Goal: Task Accomplishment & Management: Use online tool/utility

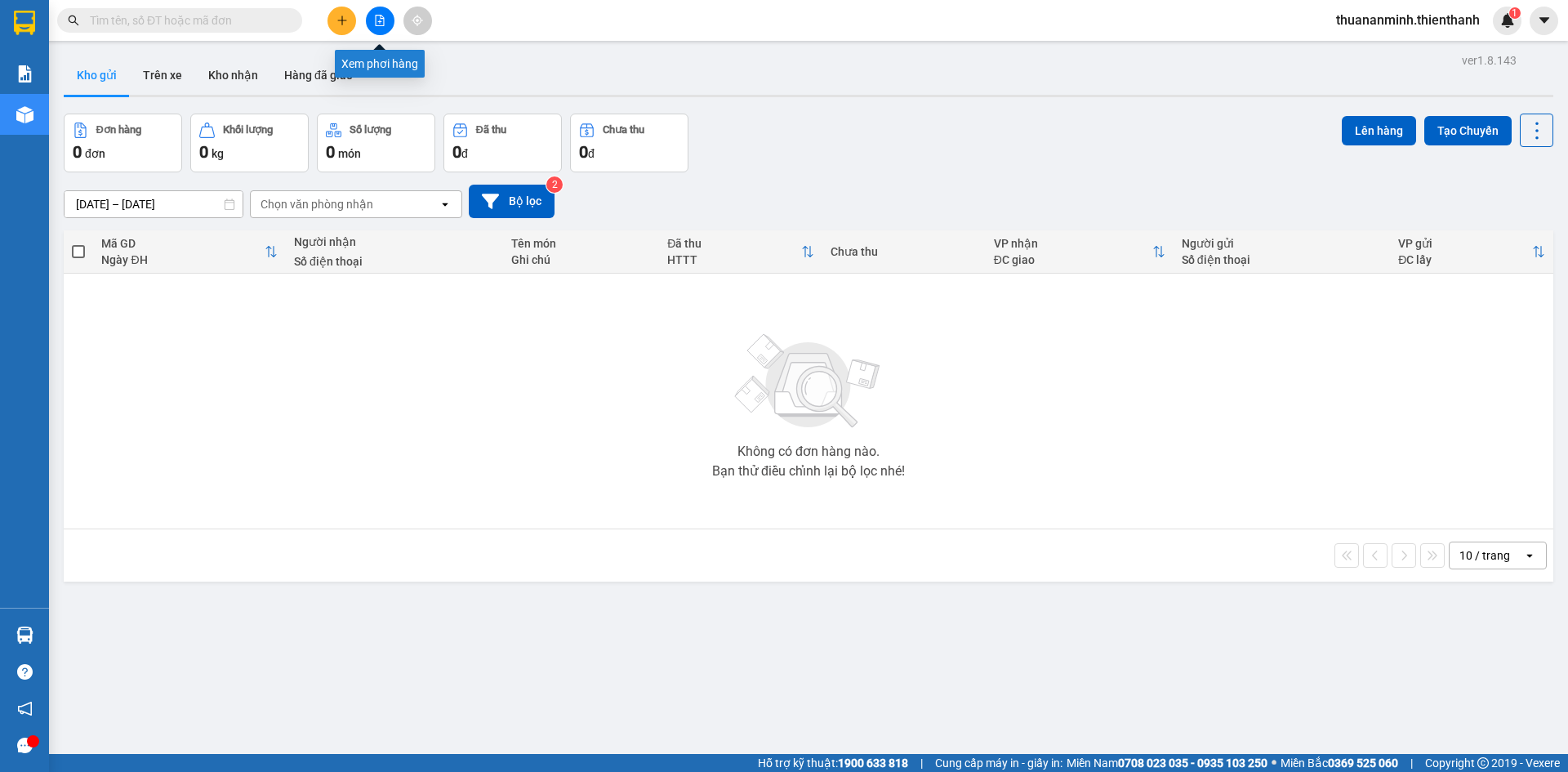
click at [380, 13] on button at bounding box center [380, 21] width 29 height 29
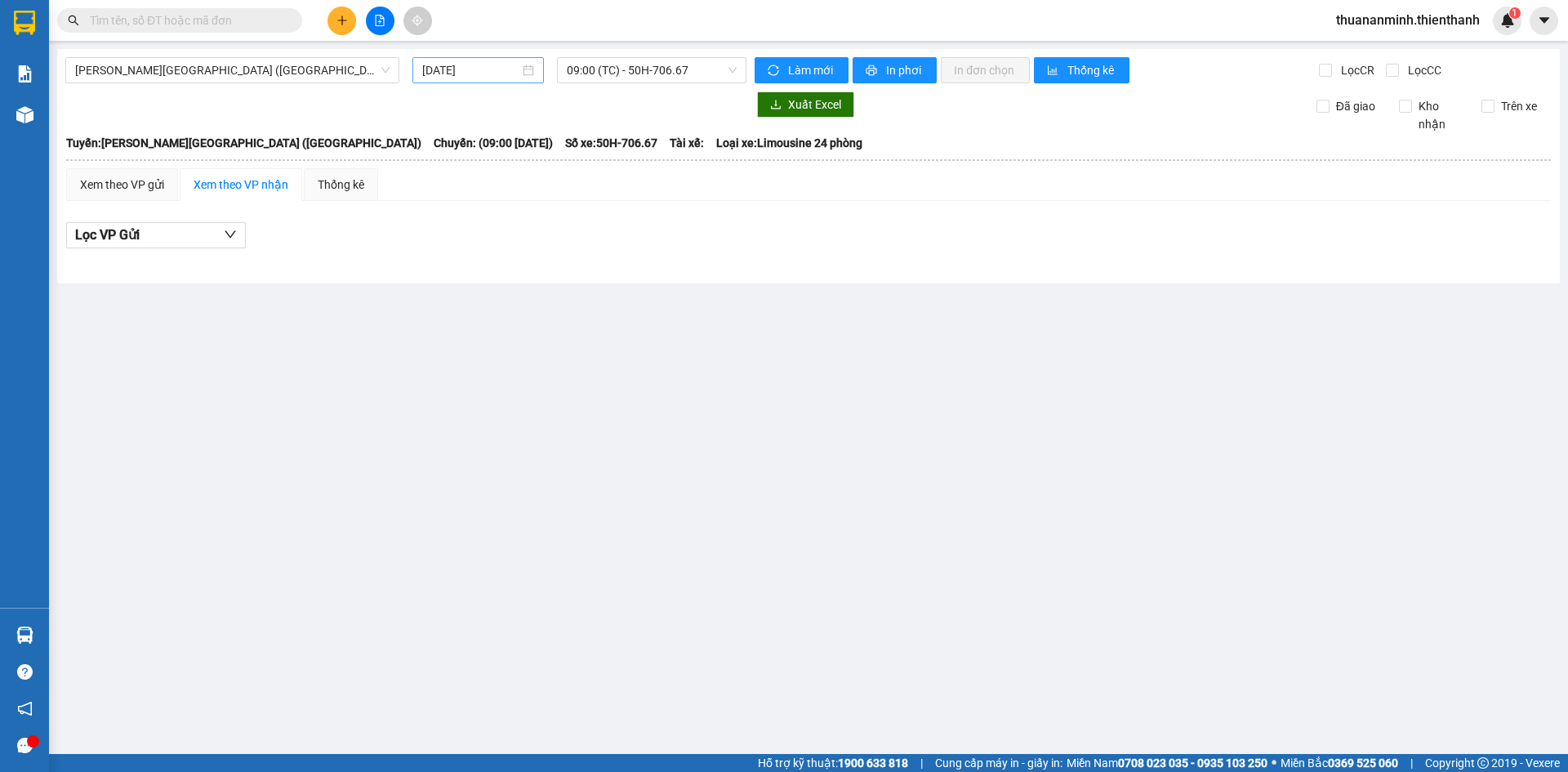
click at [499, 68] on input "[DATE]" at bounding box center [470, 71] width 97 height 18
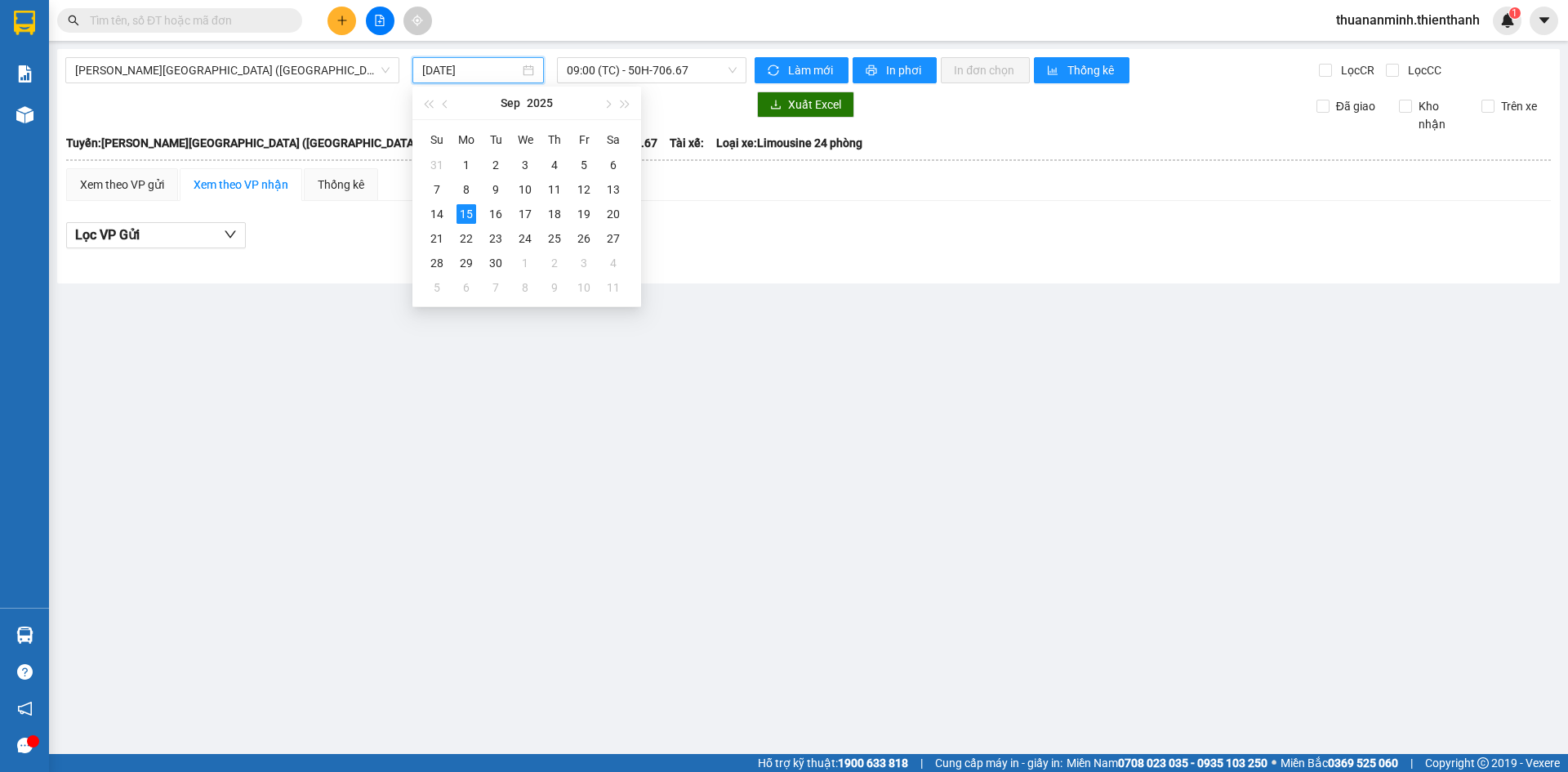
type input "[DATE]"
click at [731, 291] on main "[PERSON_NAME][GEOGRAPHIC_DATA] ([GEOGRAPHIC_DATA]) [DATE] 09:00 (TC) - 50H-706.…" at bounding box center [784, 376] width 1568 height 754
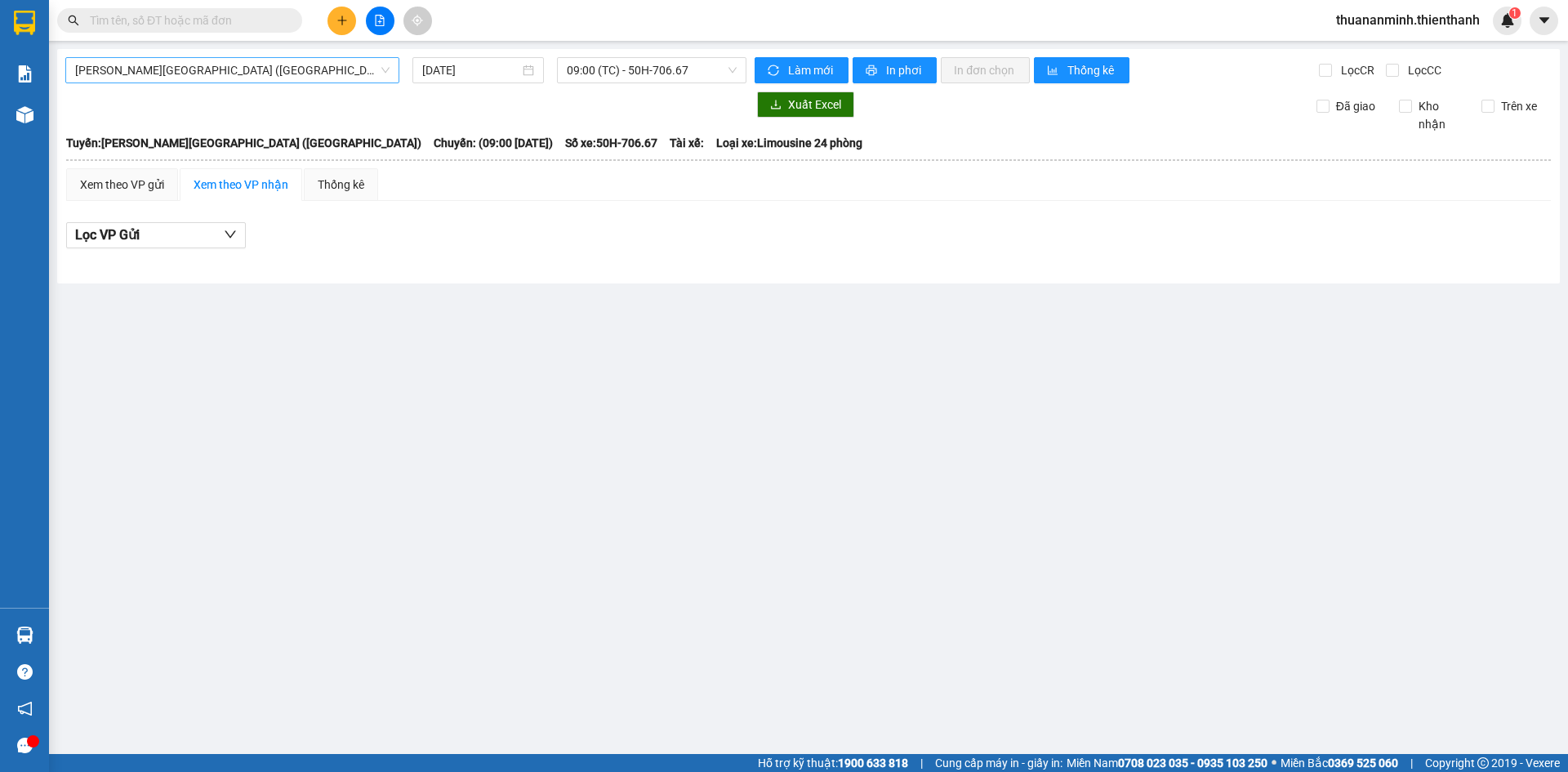
drag, startPoint x: 164, startPoint y: 63, endPoint x: 168, endPoint y: 84, distance: 21.4
click at [164, 64] on span "[PERSON_NAME][GEOGRAPHIC_DATA] ([GEOGRAPHIC_DATA])" at bounding box center [233, 70] width 315 height 24
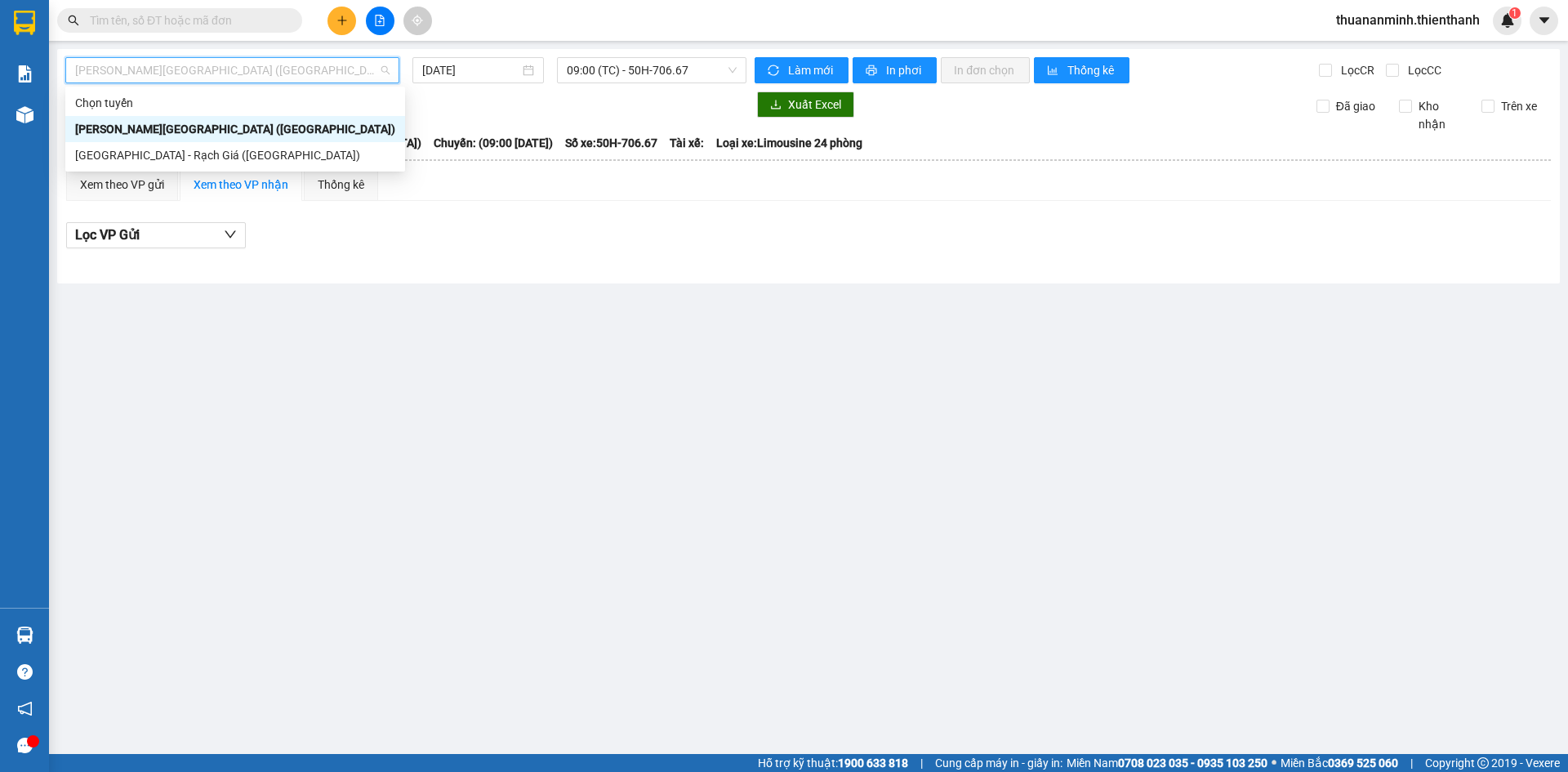
drag, startPoint x: 134, startPoint y: 148, endPoint x: 244, endPoint y: 126, distance: 112.2
click at [134, 149] on div "[GEOGRAPHIC_DATA] - Rạch Giá ([GEOGRAPHIC_DATA])" at bounding box center [235, 156] width 320 height 18
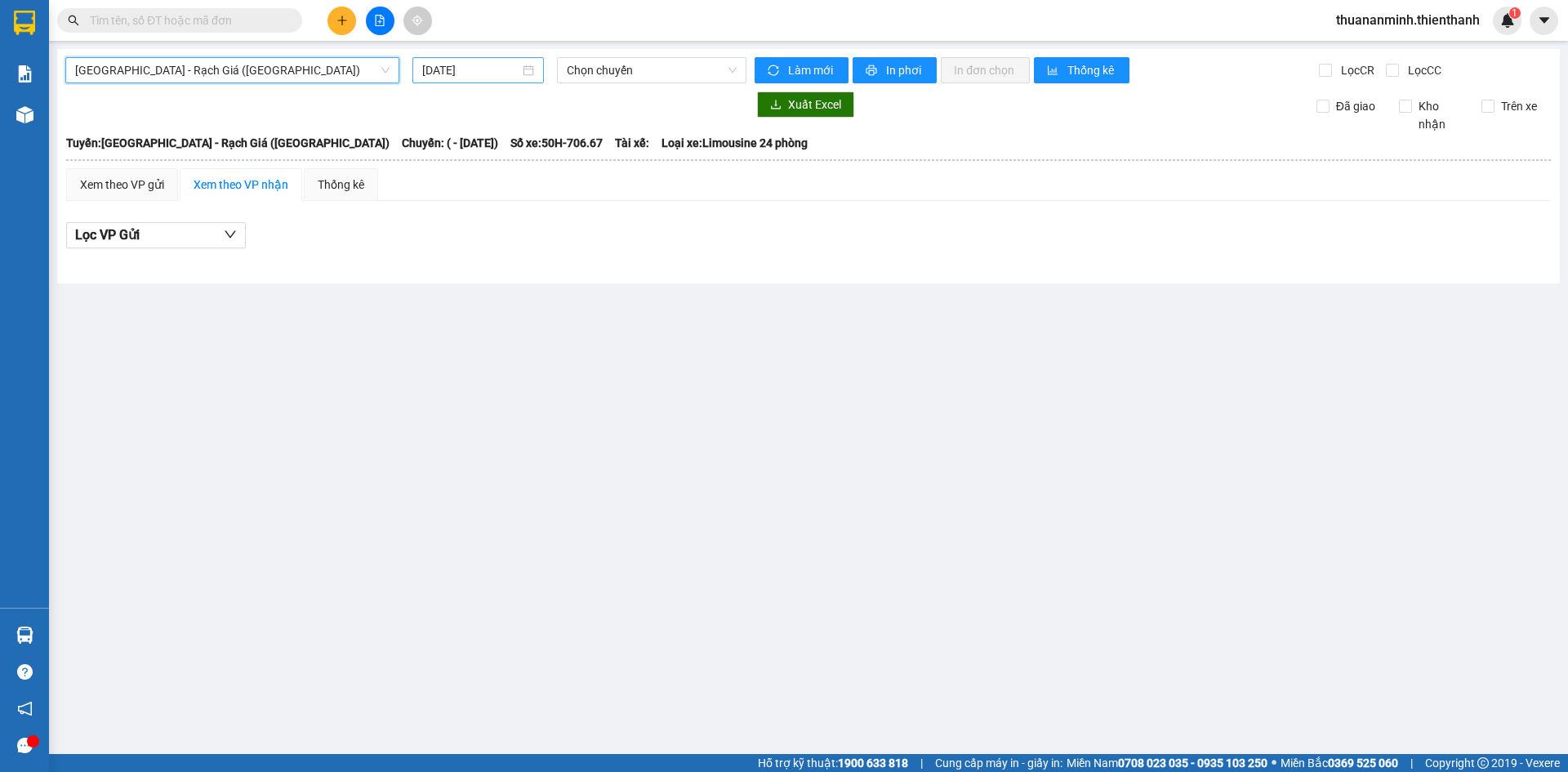
click at [503, 72] on input "[DATE]" at bounding box center [470, 71] width 97 height 18
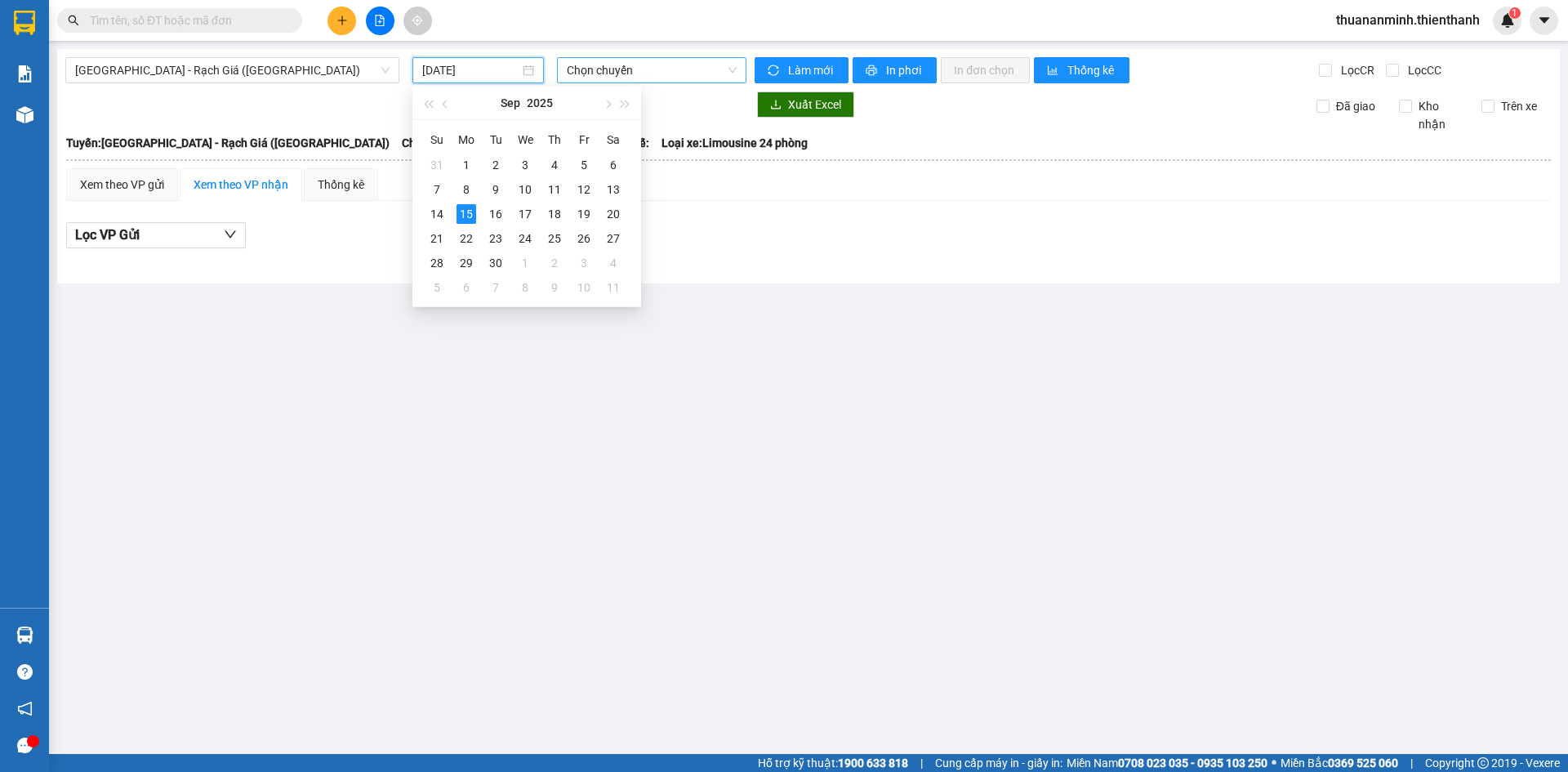
drag, startPoint x: 606, startPoint y: 66, endPoint x: 657, endPoint y: 148, distance: 96.6
click at [609, 66] on span "Chọn chuyến" at bounding box center [651, 70] width 170 height 24
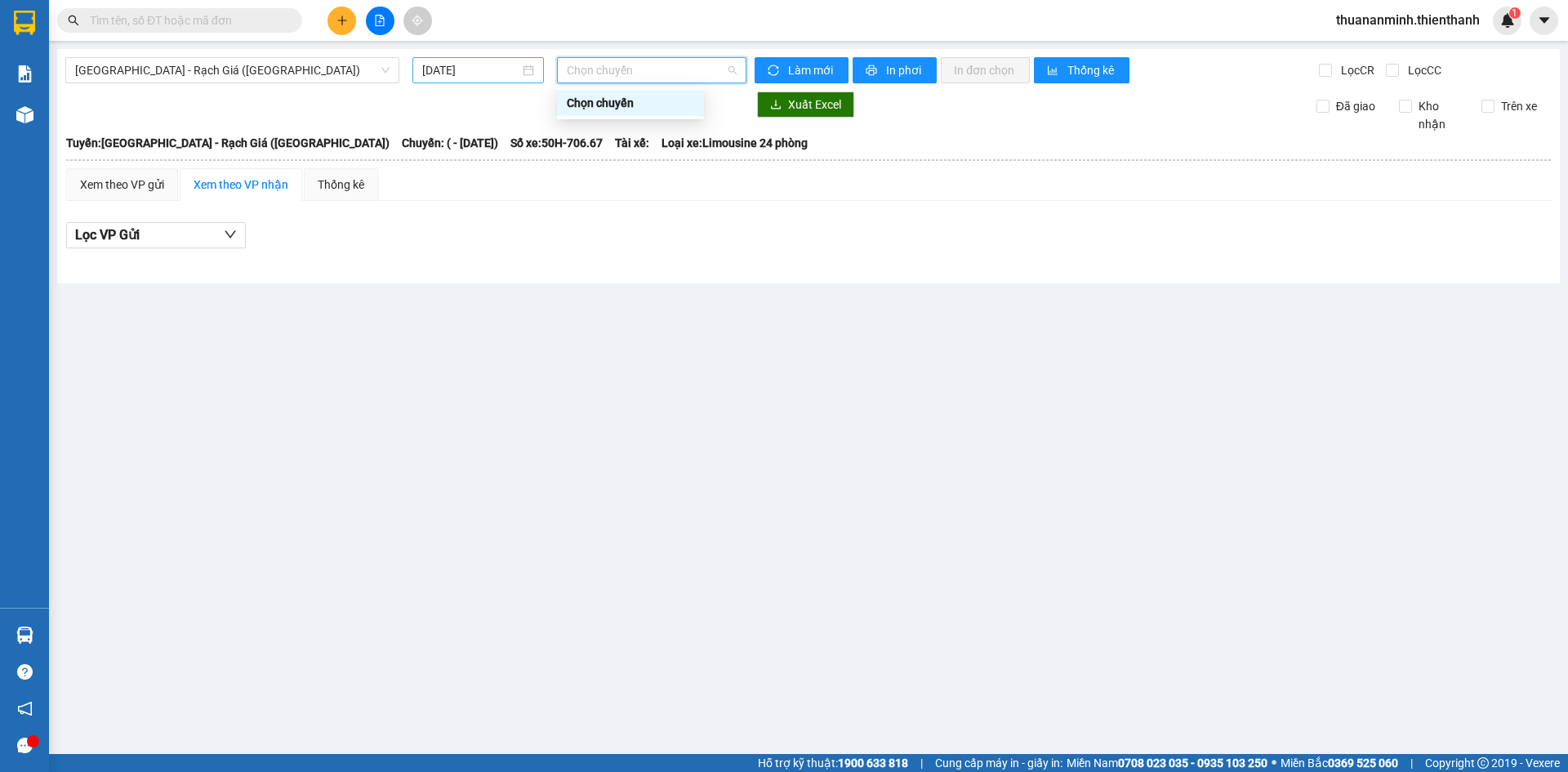
click at [490, 61] on div "[DATE]" at bounding box center [478, 70] width 131 height 26
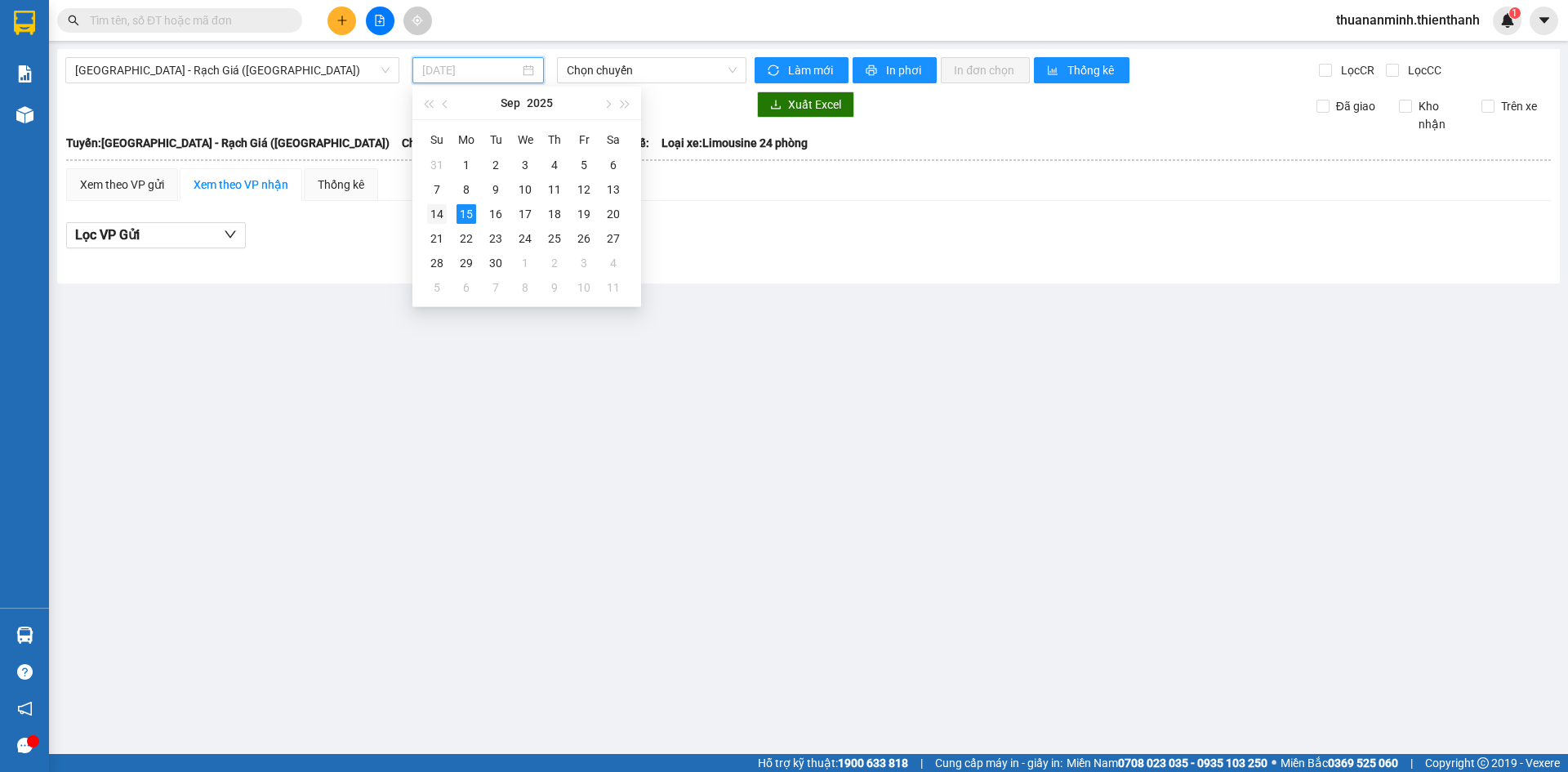
click at [433, 208] on div "14" at bounding box center [437, 214] width 20 height 20
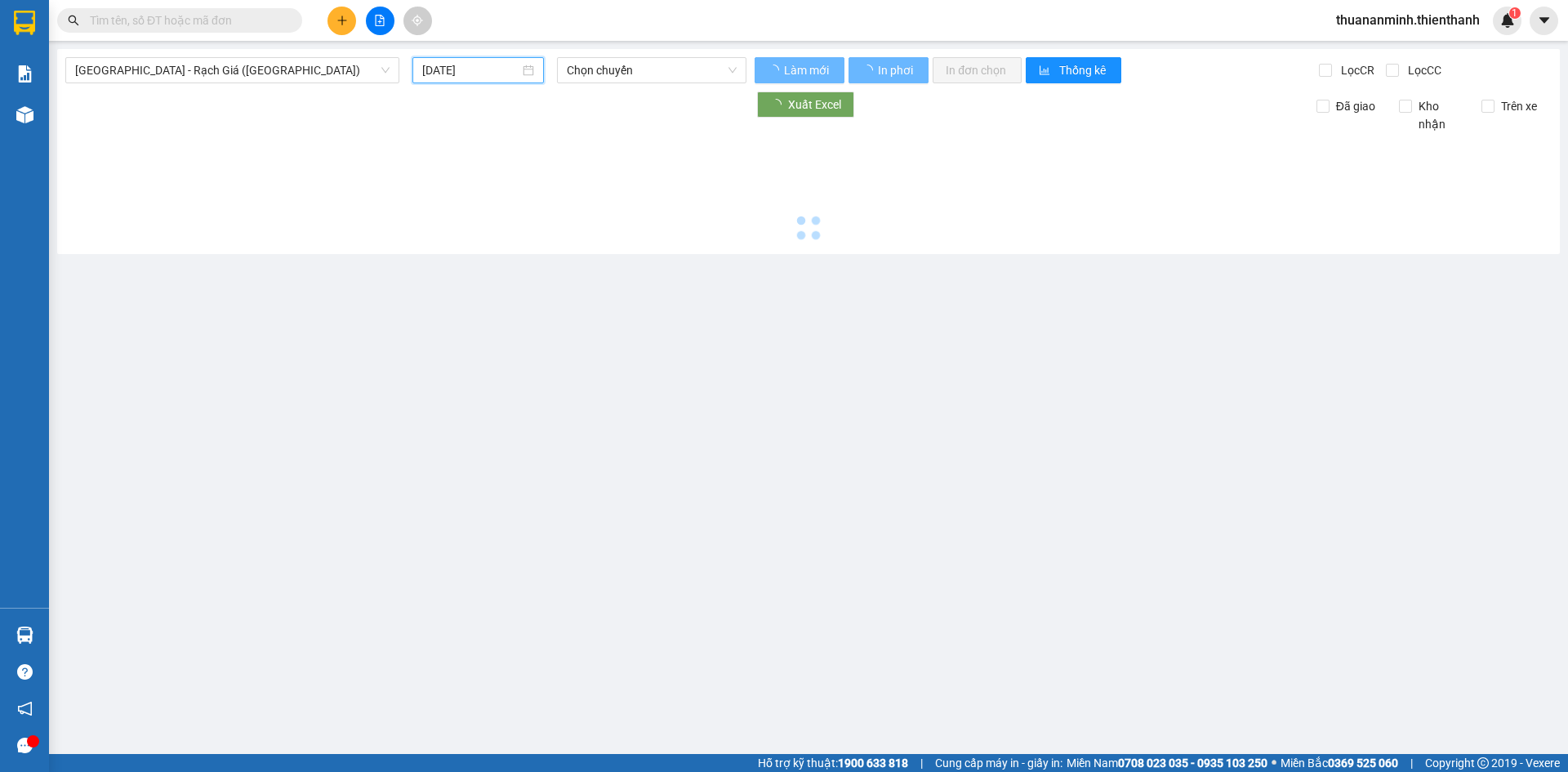
type input "[DATE]"
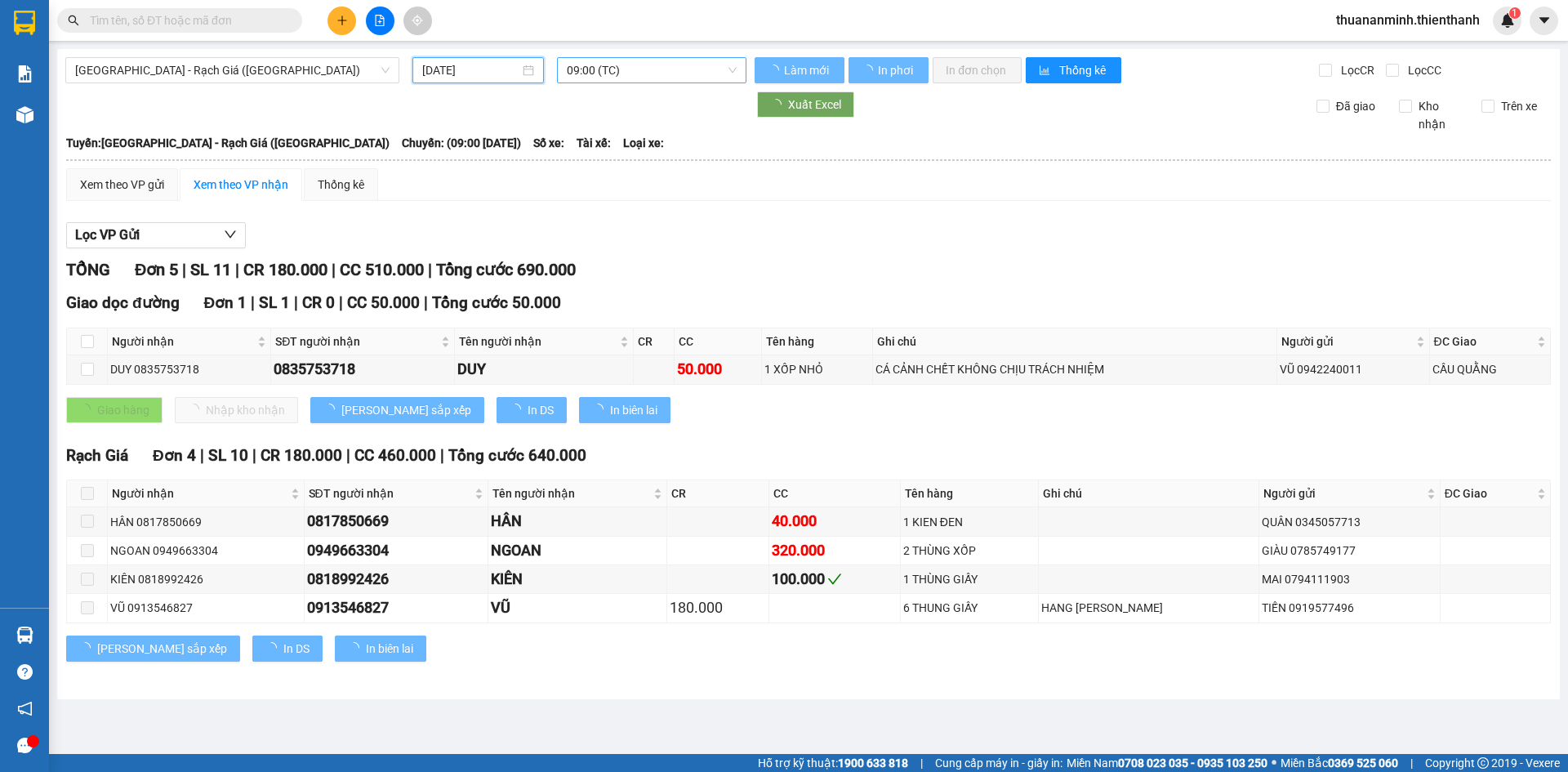
drag, startPoint x: 666, startPoint y: 71, endPoint x: 659, endPoint y: 108, distance: 37.7
click at [665, 71] on span "09:00 (TC)" at bounding box center [651, 70] width 170 height 24
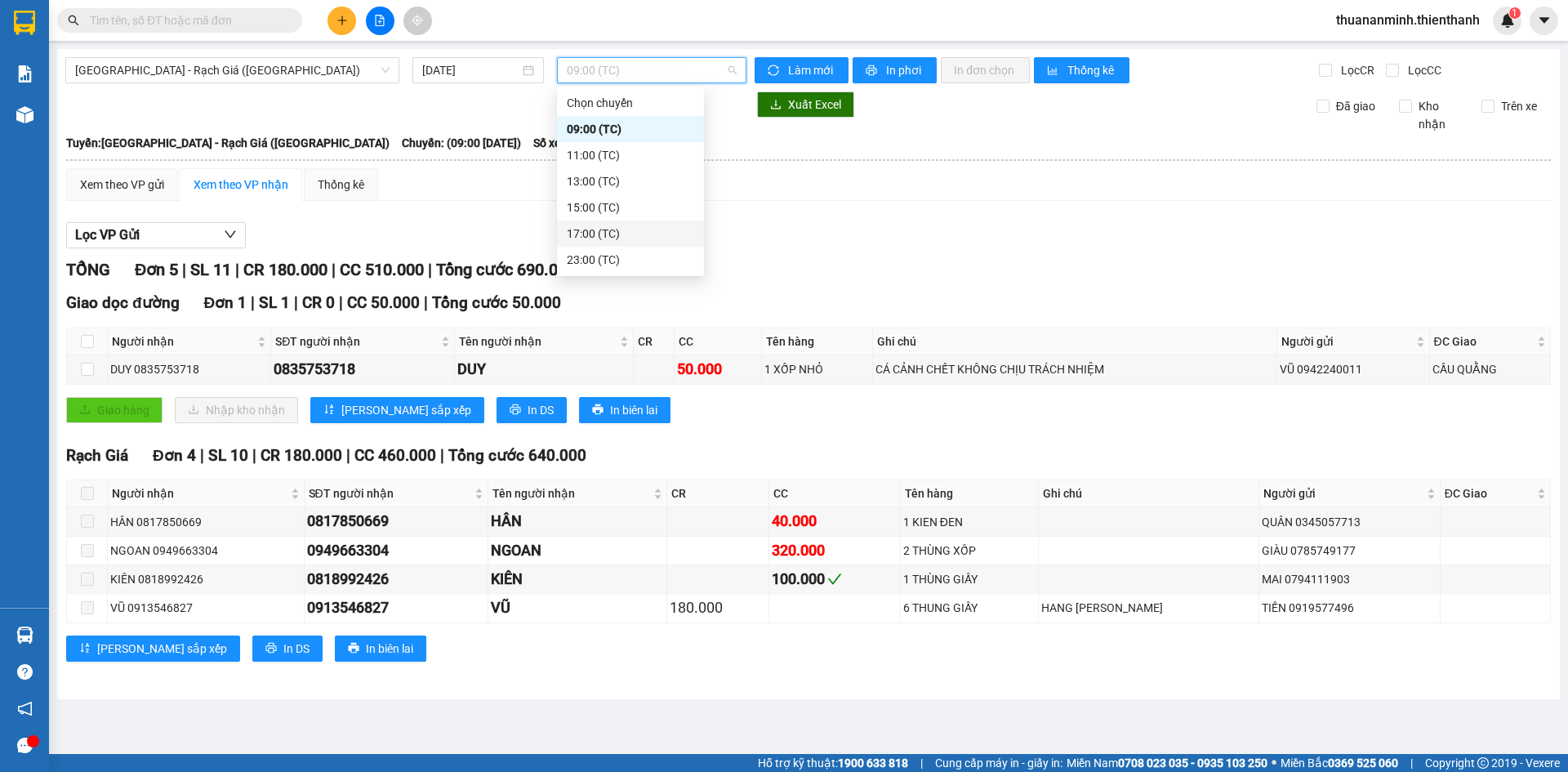
click at [603, 254] on div "23:00 (TC)" at bounding box center [630, 260] width 128 height 18
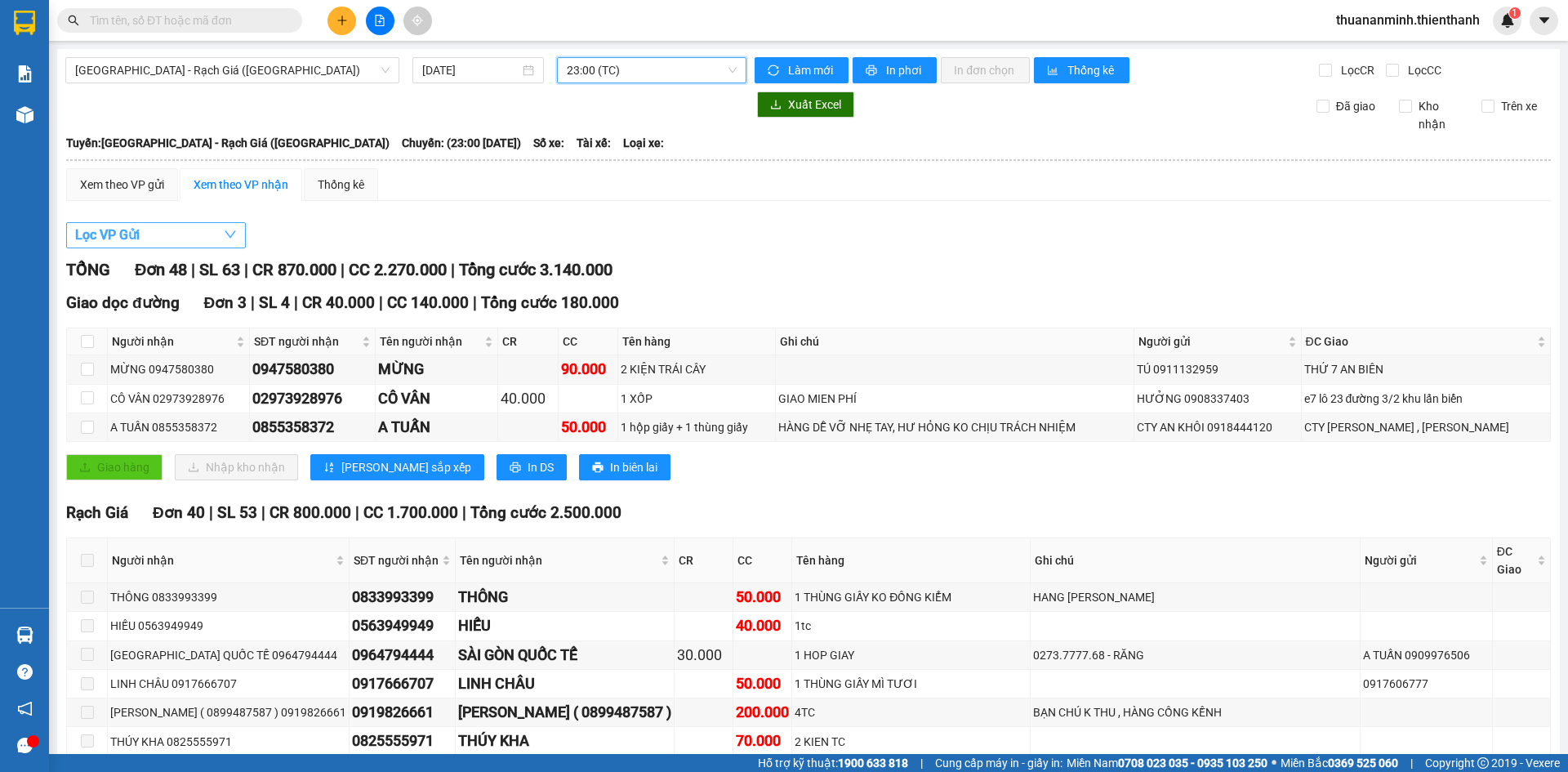
click at [158, 234] on button "Lọc VP Gửi" at bounding box center [156, 235] width 180 height 26
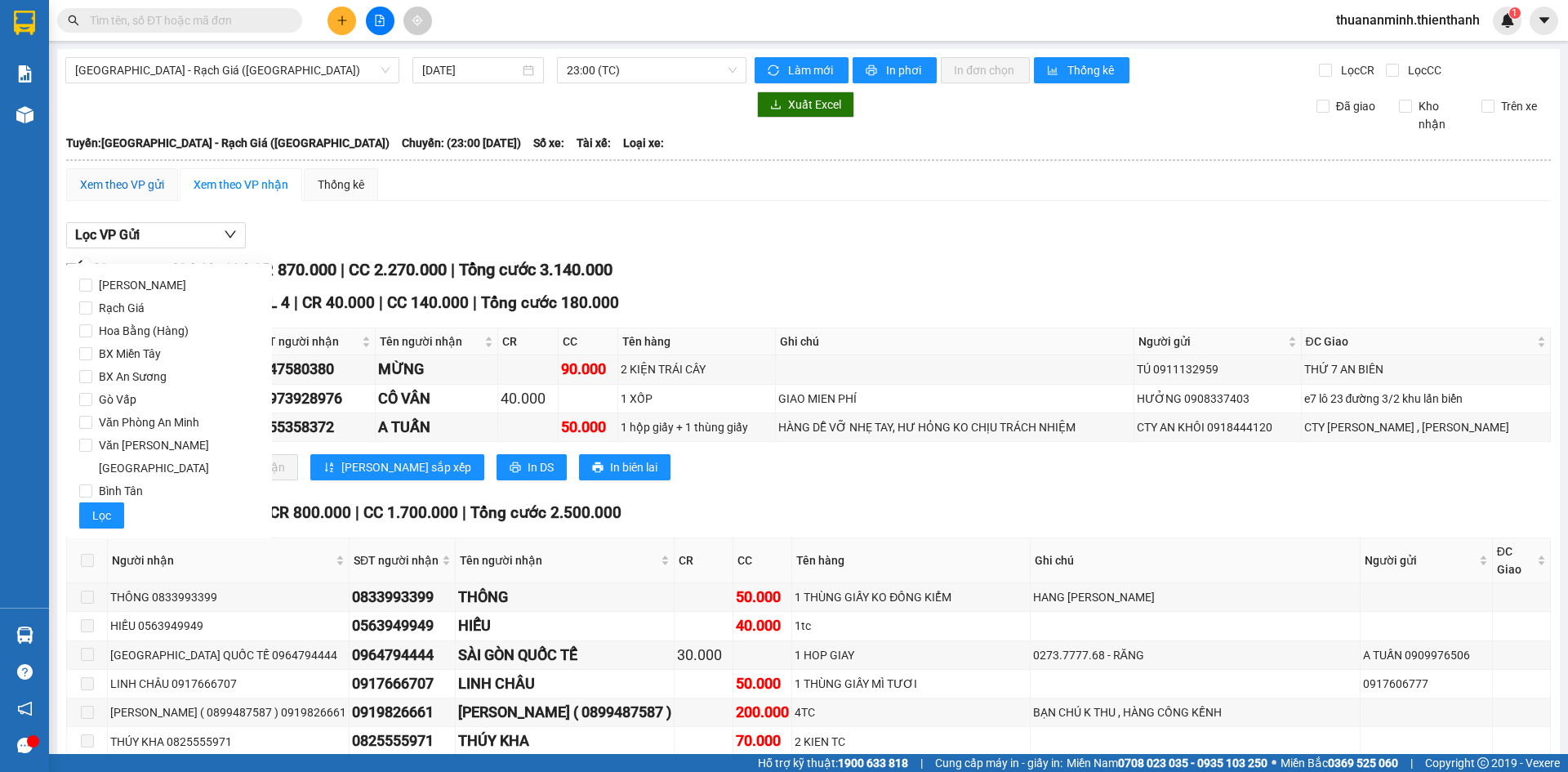
click at [149, 181] on div "Xem theo VP gửi" at bounding box center [121, 185] width 84 height 18
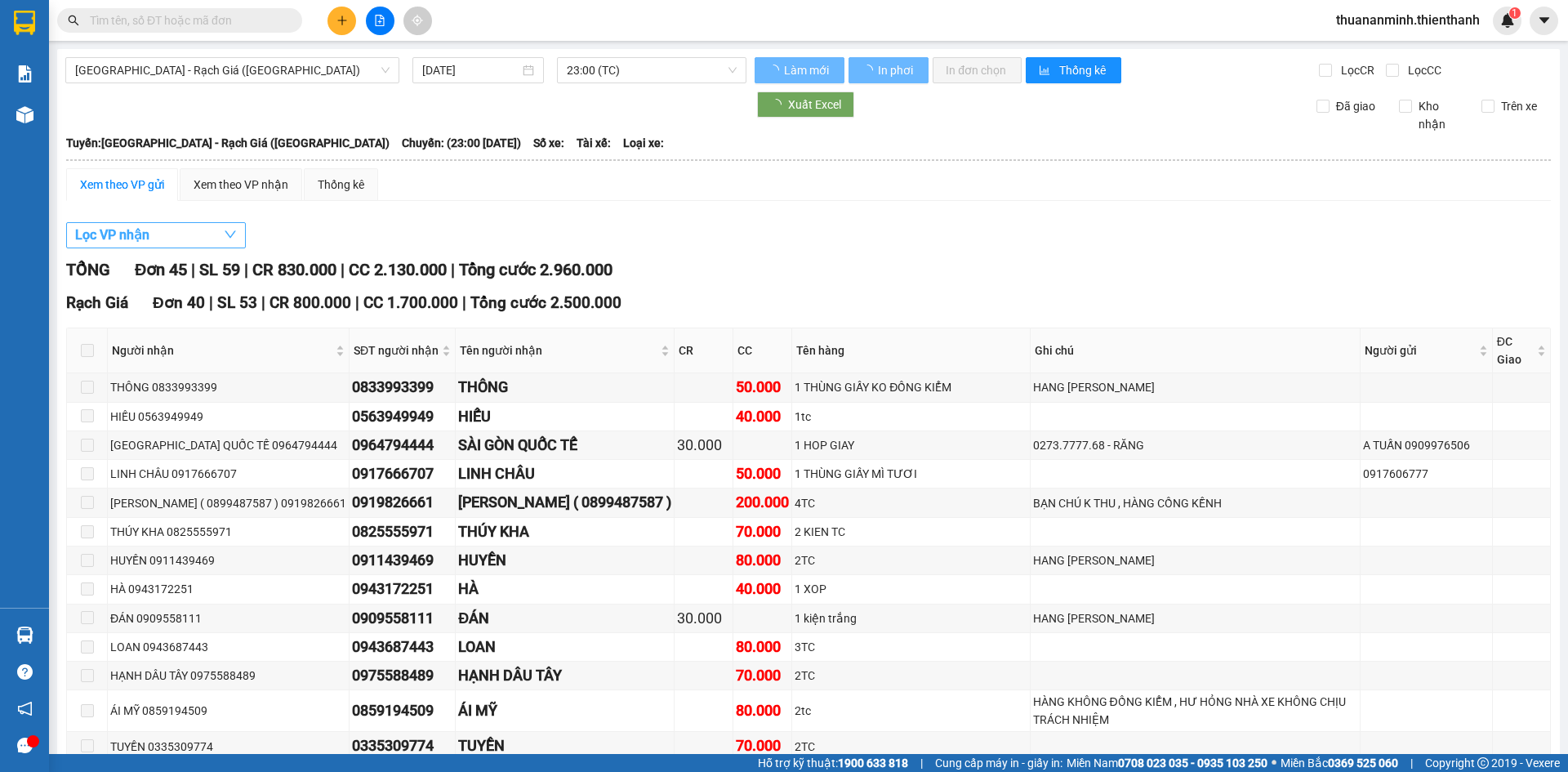
click at [147, 237] on span "Lọc VP nhận" at bounding box center [112, 234] width 74 height 21
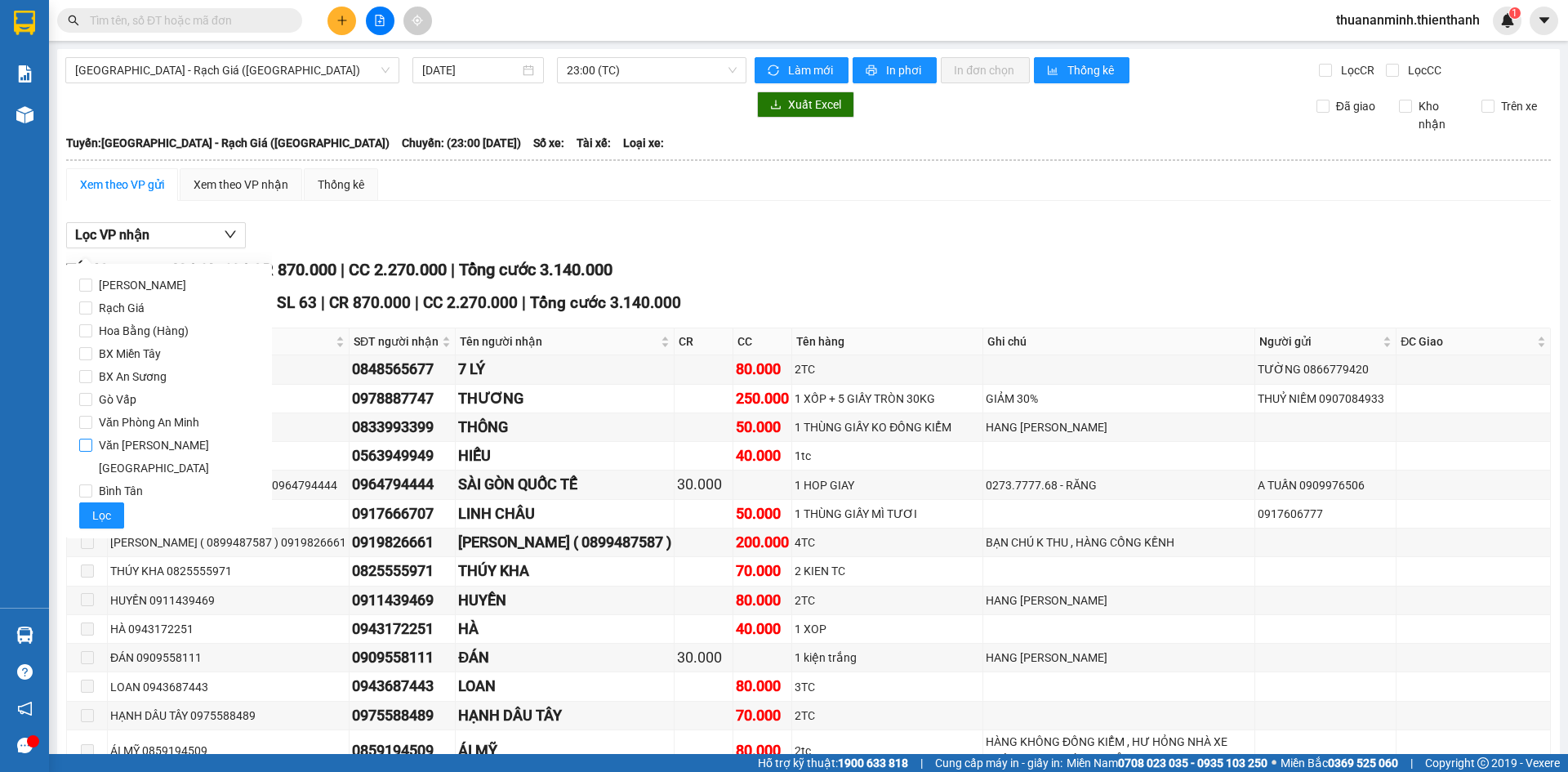
click at [160, 424] on span "Văn Phòng An Minh" at bounding box center [148, 422] width 113 height 23
click at [92, 424] on input "Văn Phòng An Minh" at bounding box center [86, 422] width 13 height 13
checkbox input "true"
click at [98, 507] on span "Lọc" at bounding box center [101, 516] width 19 height 18
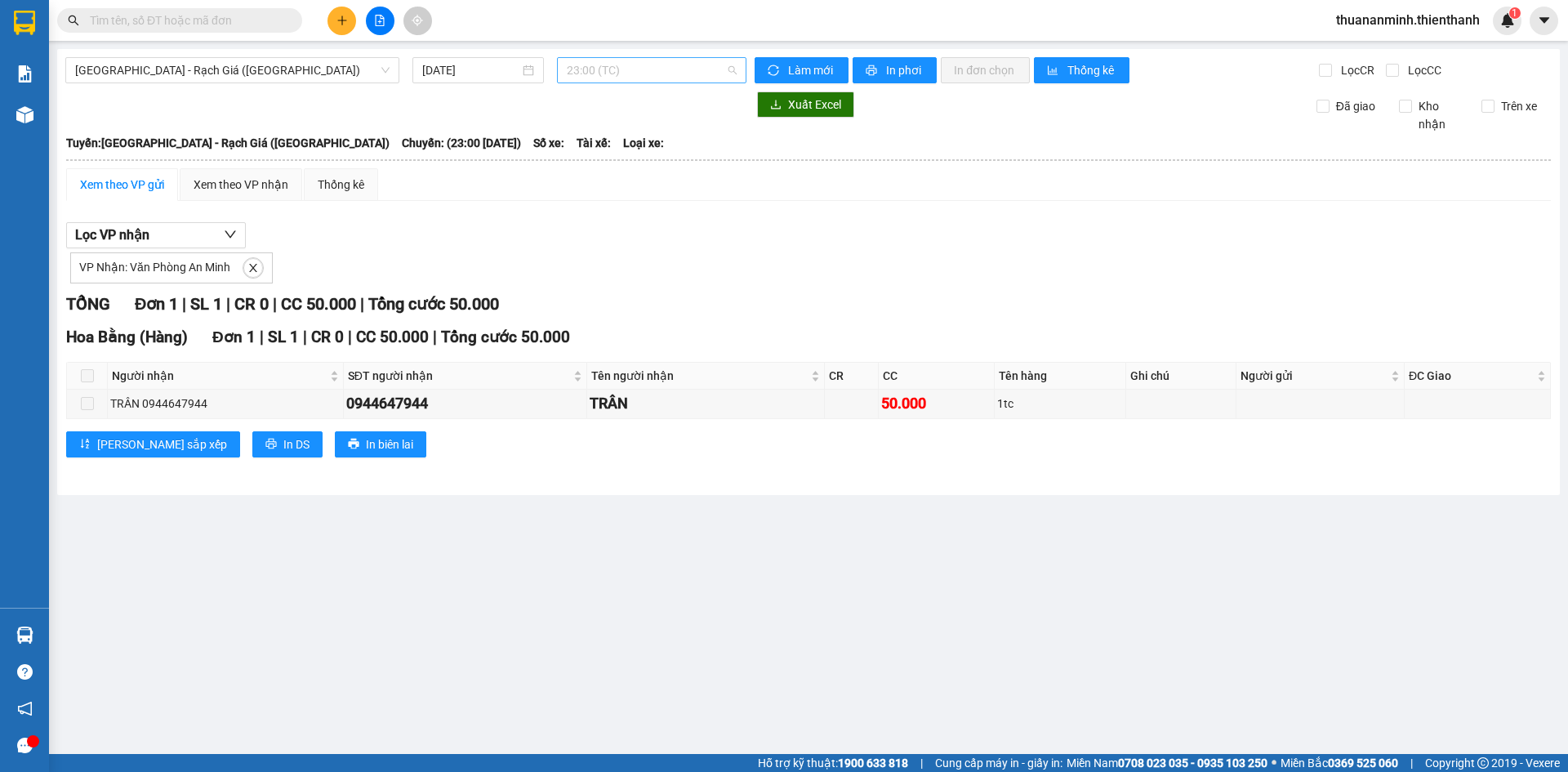
click at [640, 71] on span "23:00 (TC)" at bounding box center [651, 70] width 170 height 24
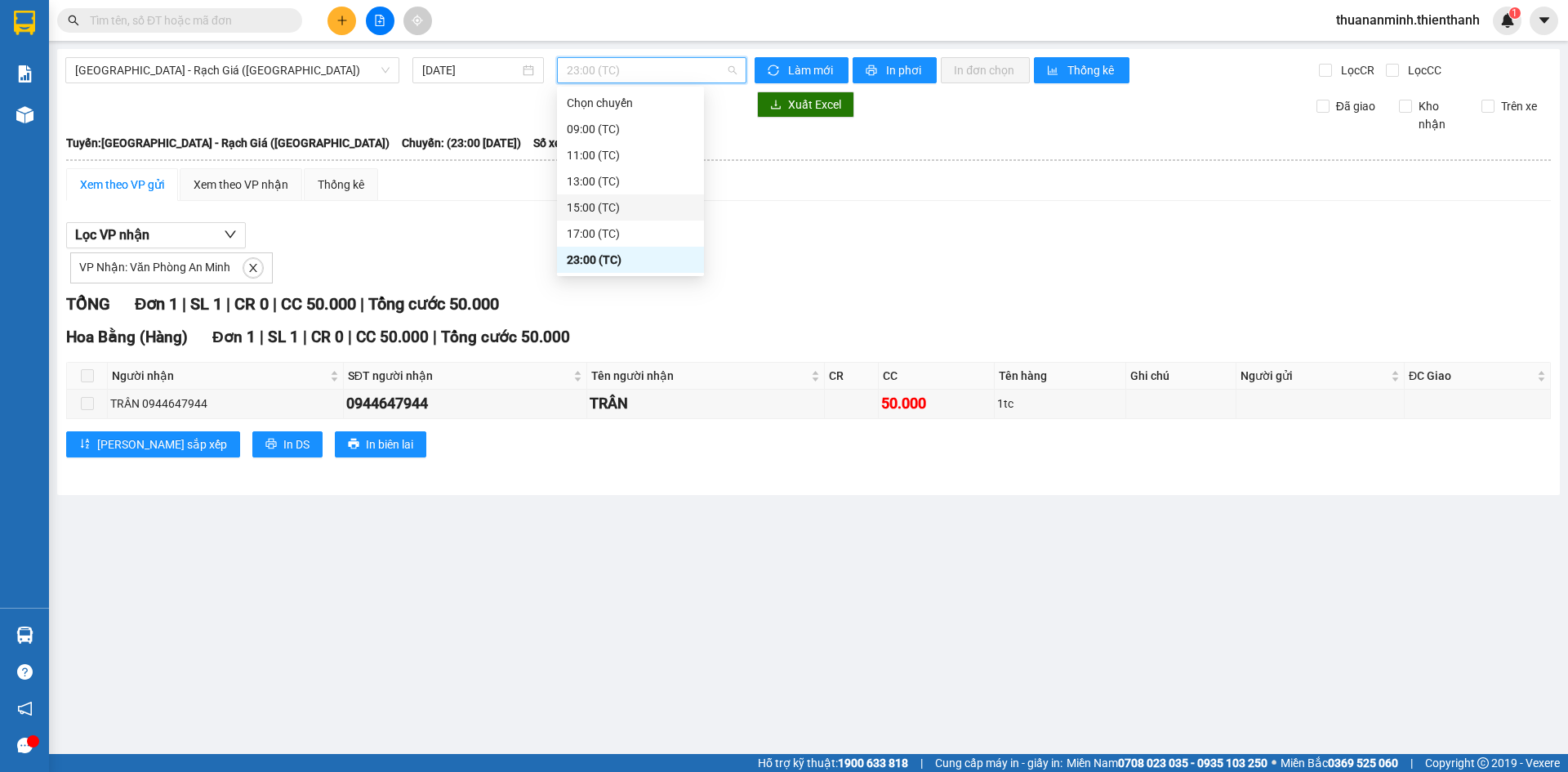
click at [611, 235] on div "17:00 (TC)" at bounding box center [630, 234] width 128 height 18
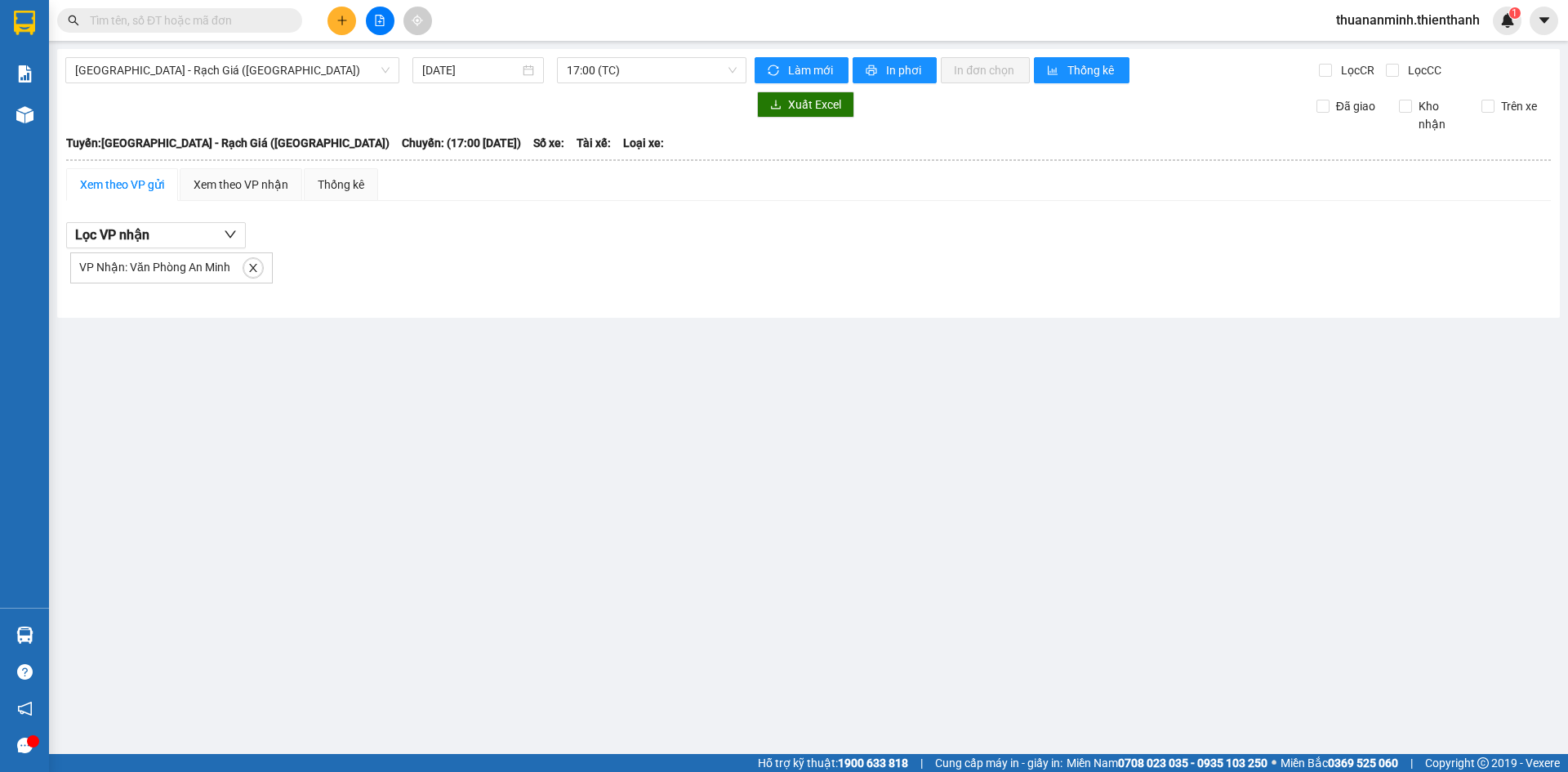
click at [602, 56] on div "Sài Gòn - Rạch Giá (Hàng Hoá) 14/09/2025 17:00 (TC) Làm mới In phơi In đơn chọn…" at bounding box center [808, 183] width 1503 height 269
click at [594, 71] on span "17:00 (TC)" at bounding box center [651, 70] width 170 height 24
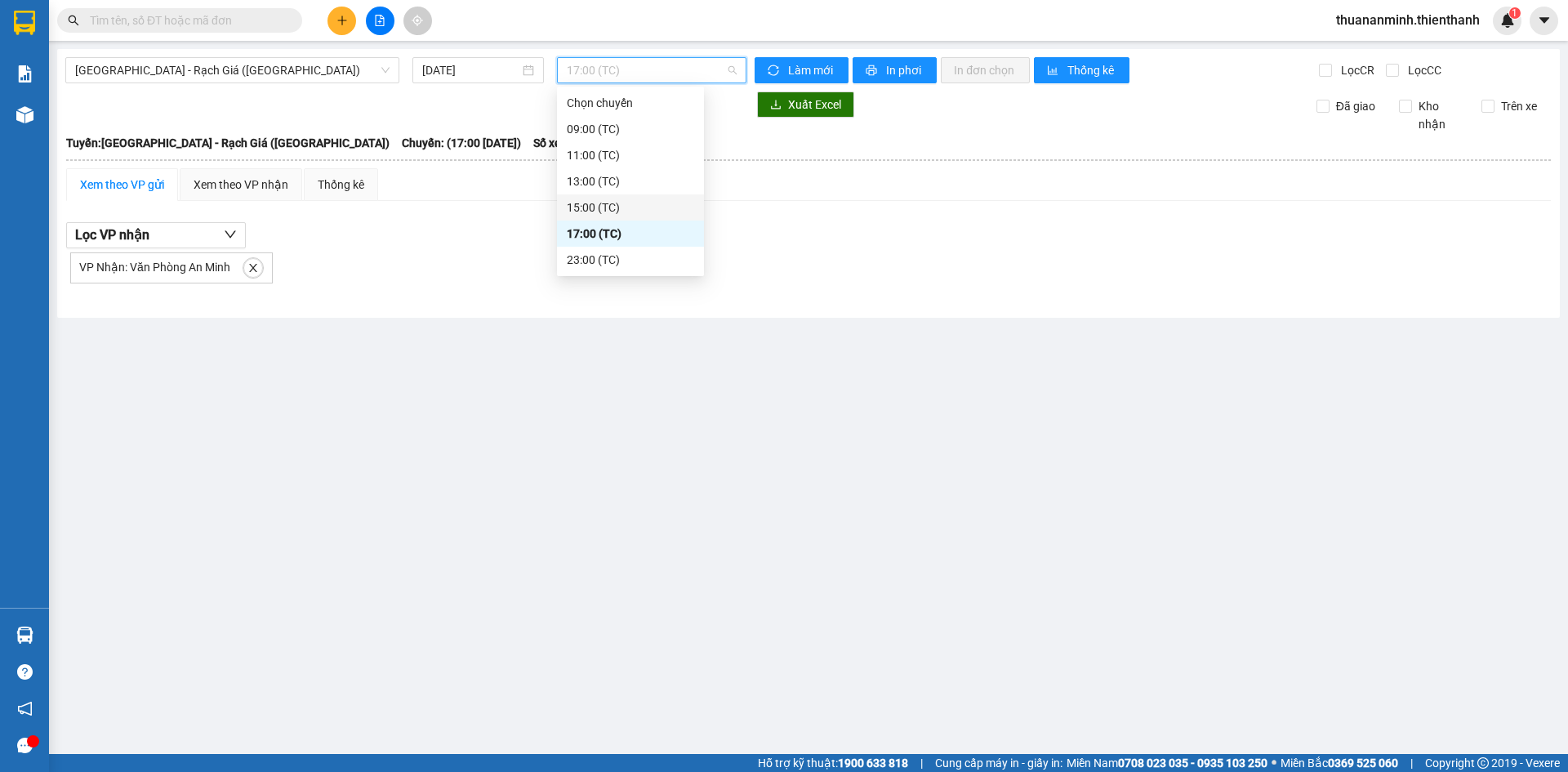
click at [586, 209] on div "15:00 (TC)" at bounding box center [630, 207] width 128 height 18
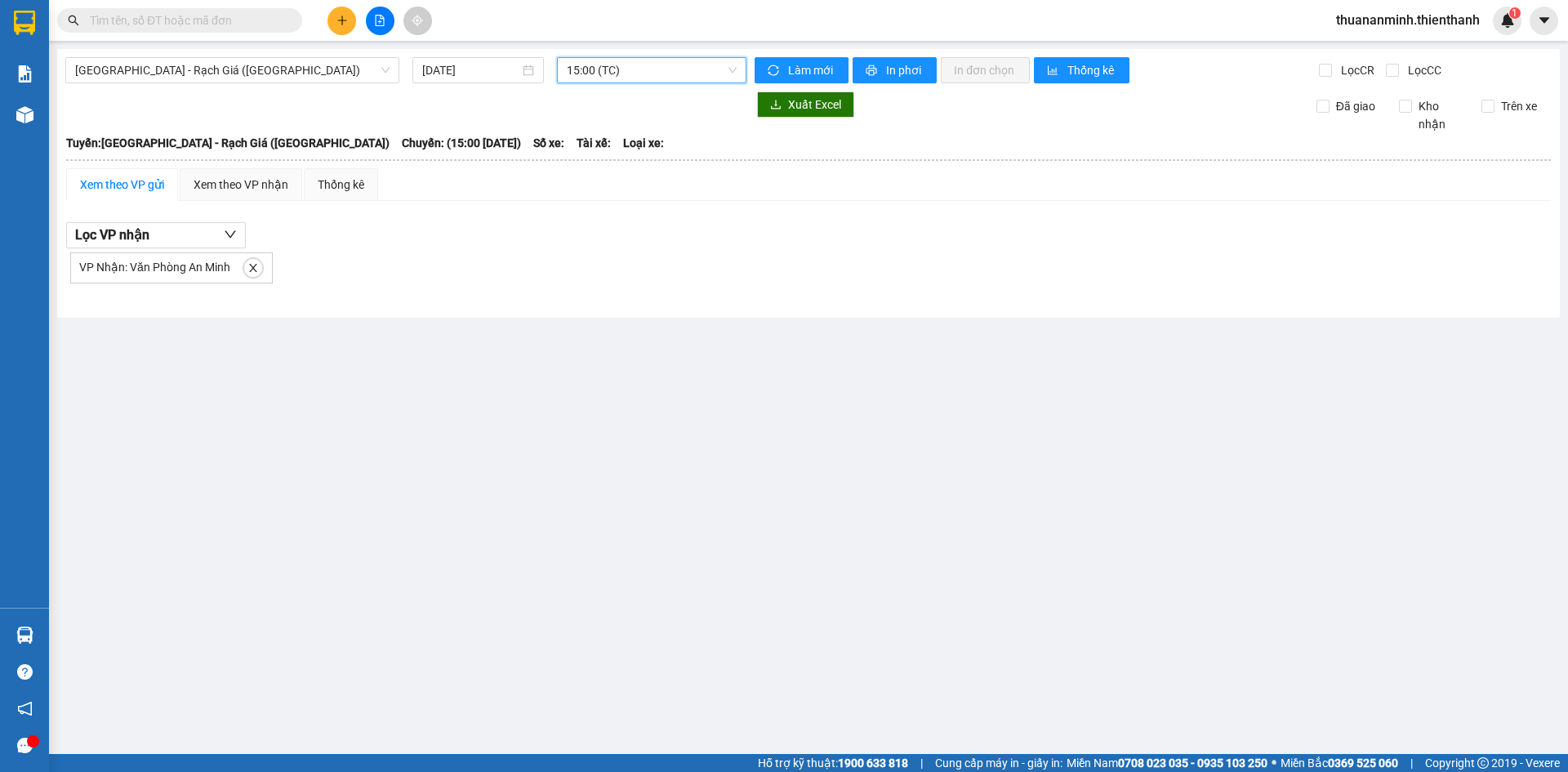
click at [606, 50] on div "Sài Gòn - Rạch Giá (Hàng Hoá) 14/09/2025 15:00 15:00 (TC) Làm mới In phơi In đơ…" at bounding box center [808, 183] width 1503 height 269
click at [600, 71] on span "15:00 (TC)" at bounding box center [651, 70] width 170 height 24
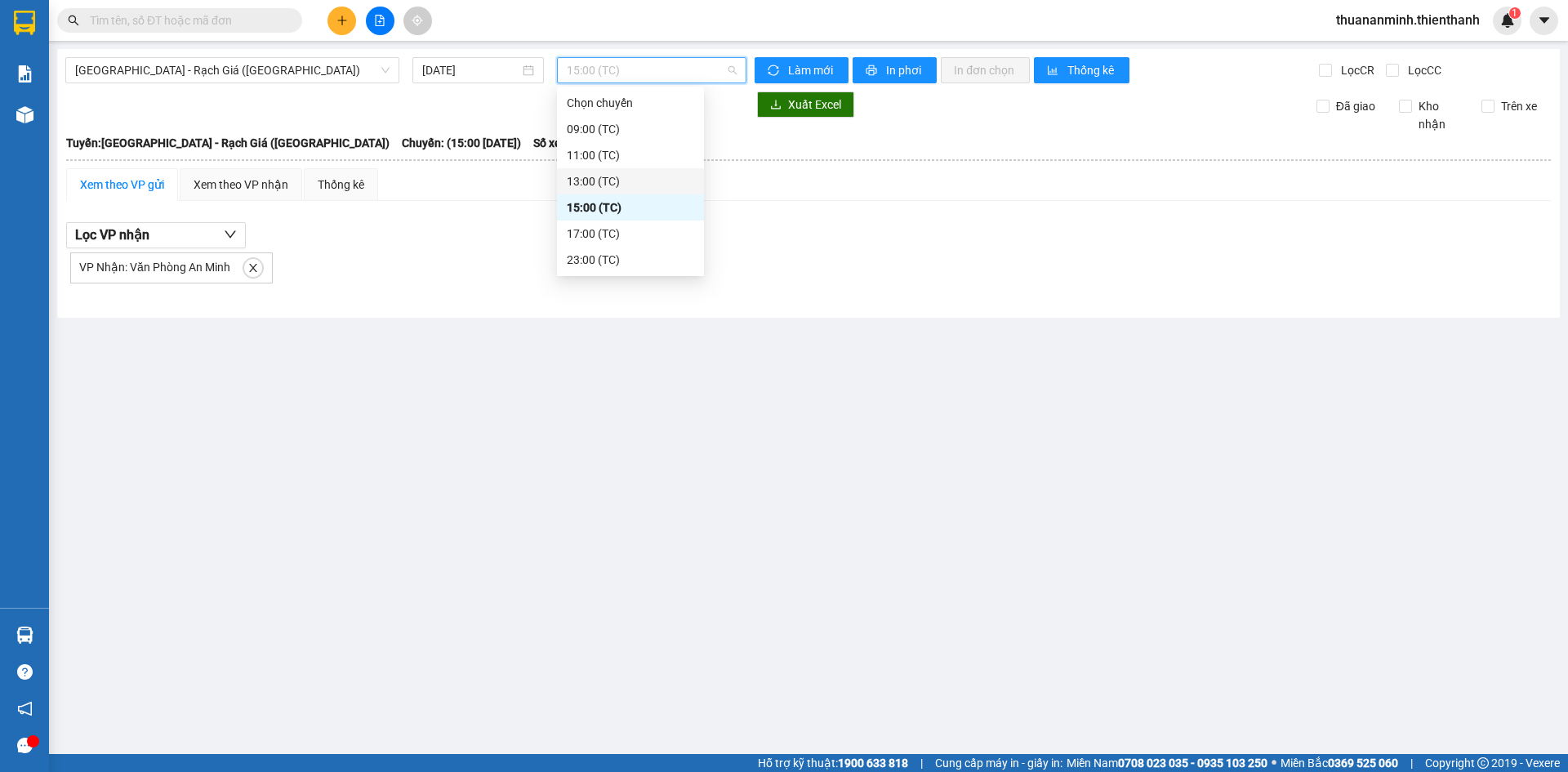
click at [603, 186] on div "13:00 (TC)" at bounding box center [630, 181] width 128 height 18
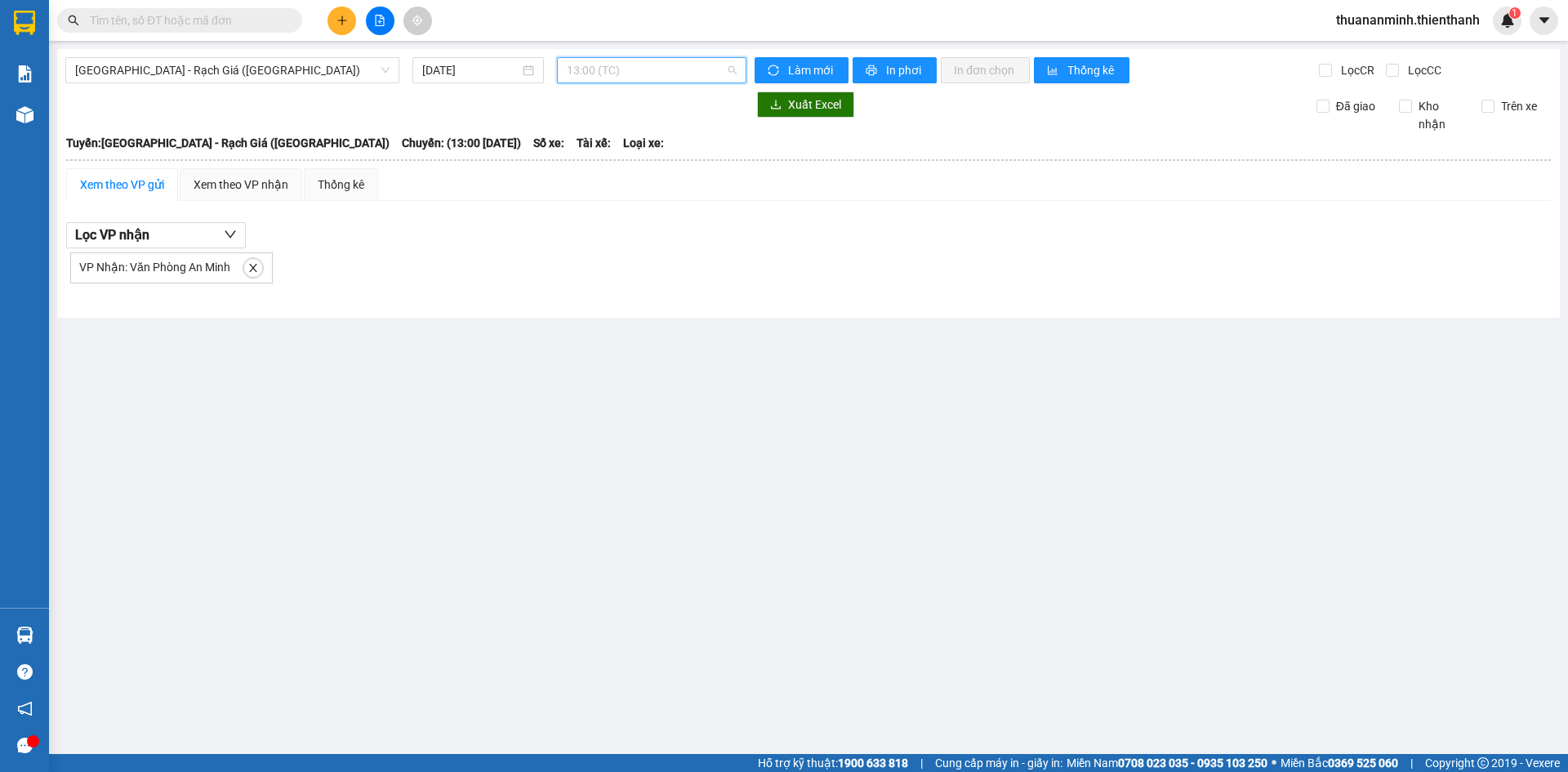
click at [613, 67] on span "13:00 (TC)" at bounding box center [651, 70] width 170 height 24
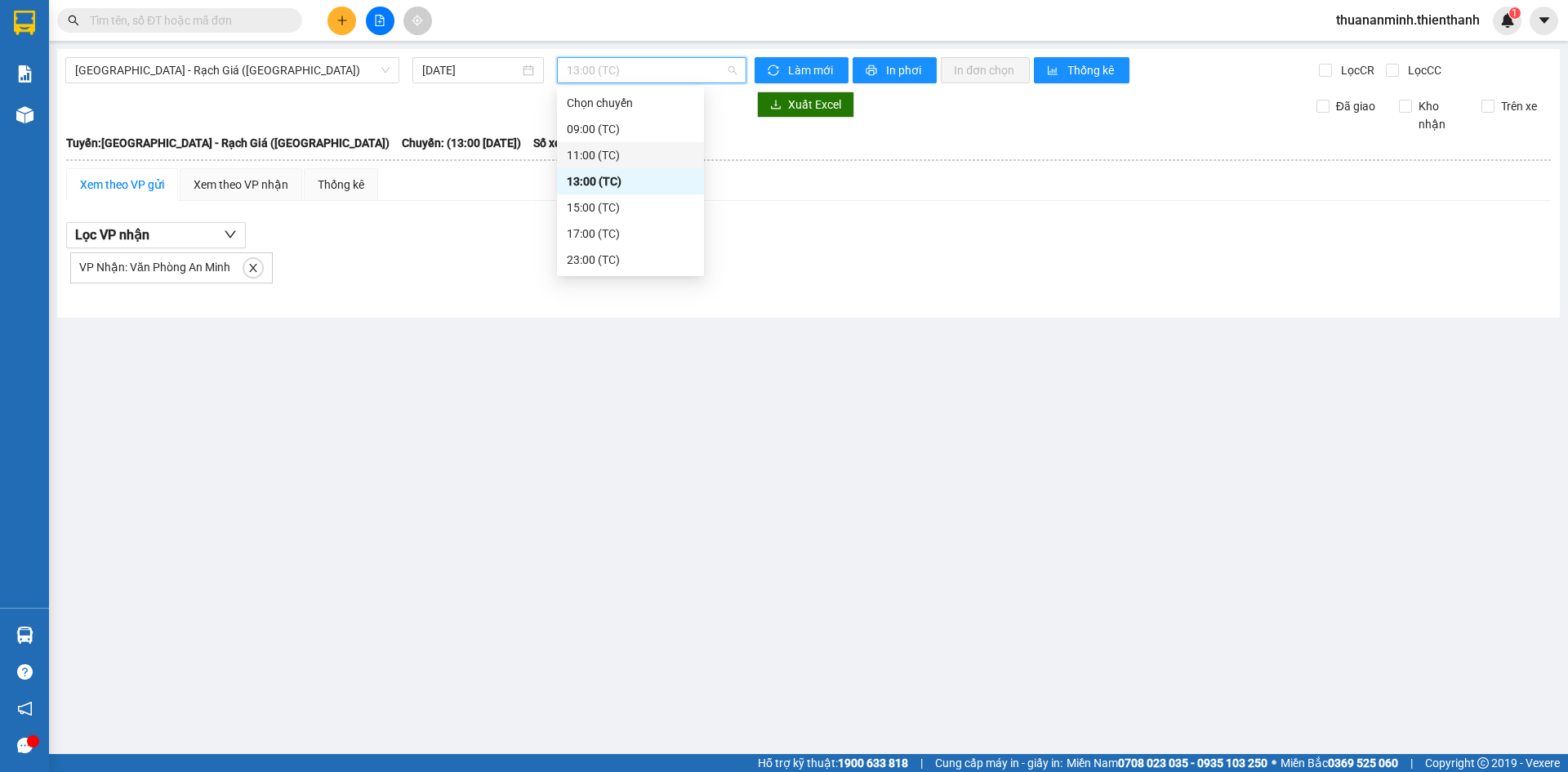
click at [601, 155] on div "11:00 (TC)" at bounding box center [630, 156] width 128 height 18
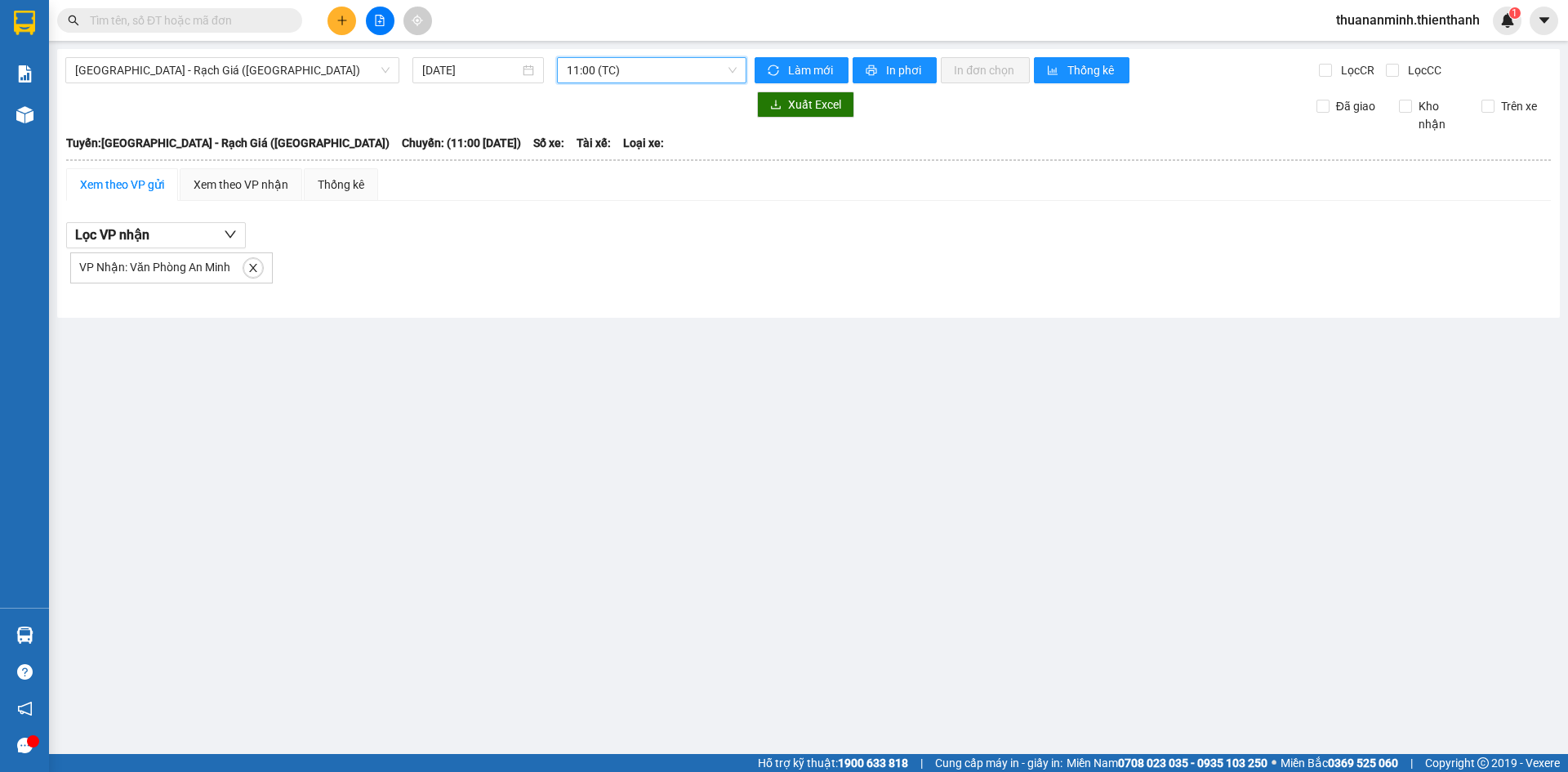
click at [612, 62] on span "11:00 (TC)" at bounding box center [651, 70] width 170 height 24
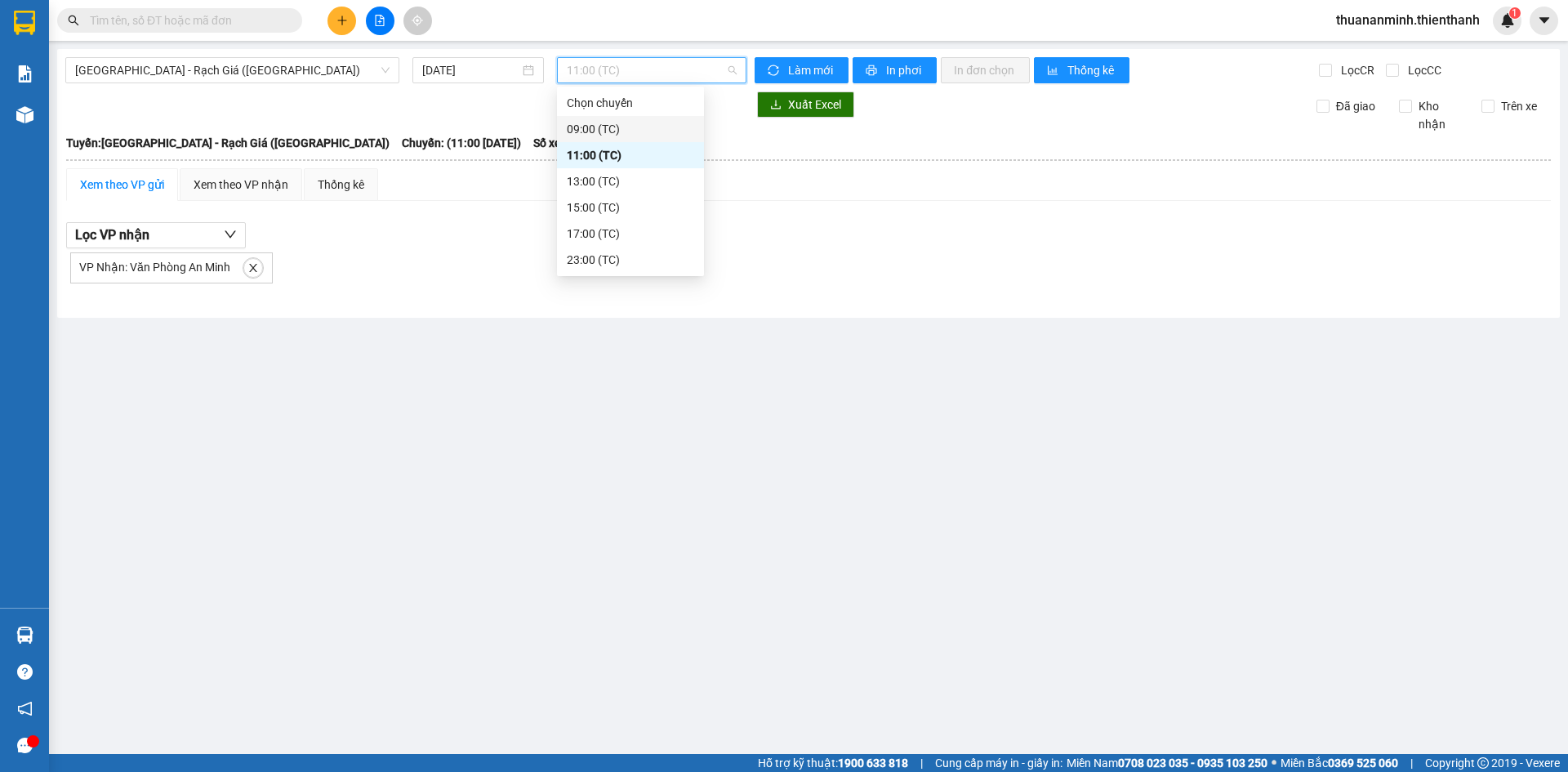
click at [610, 121] on div "09:00 (TC)" at bounding box center [630, 129] width 128 height 18
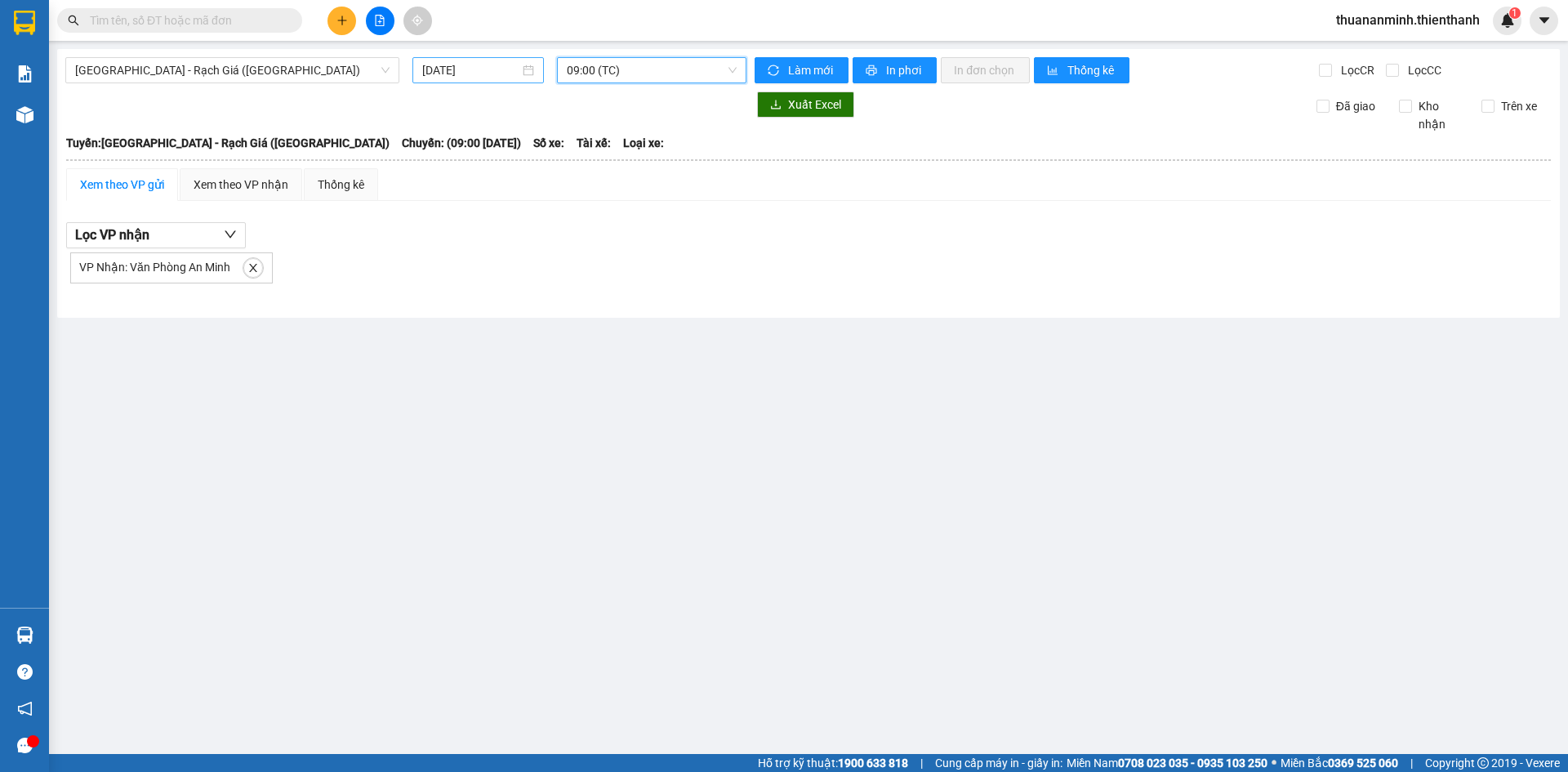
click at [485, 62] on input "[DATE]" at bounding box center [470, 71] width 97 height 18
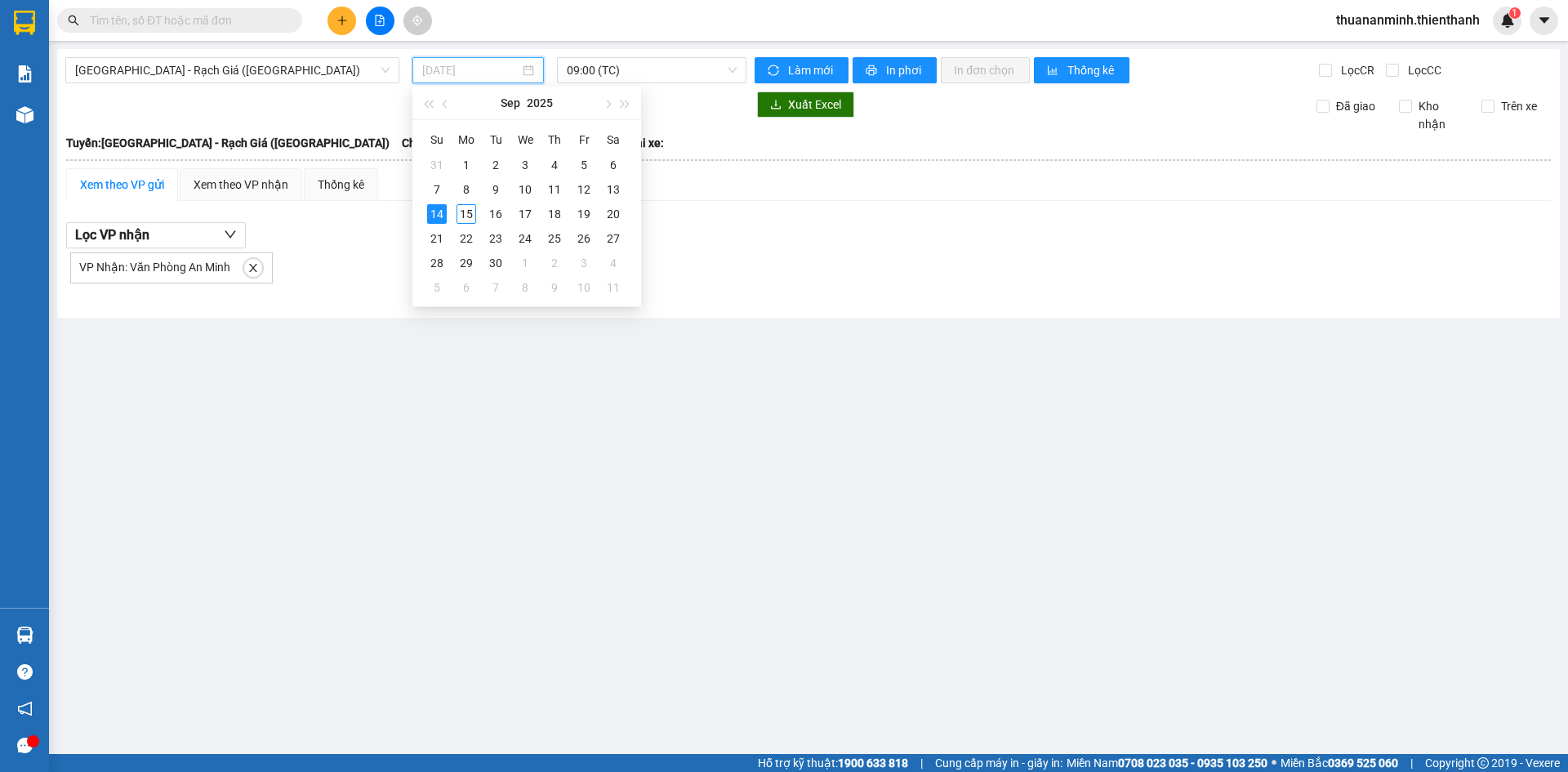
type input "[DATE]"
click at [189, 75] on span "[GEOGRAPHIC_DATA] - Rạch Giá ([GEOGRAPHIC_DATA])" at bounding box center [233, 70] width 315 height 24
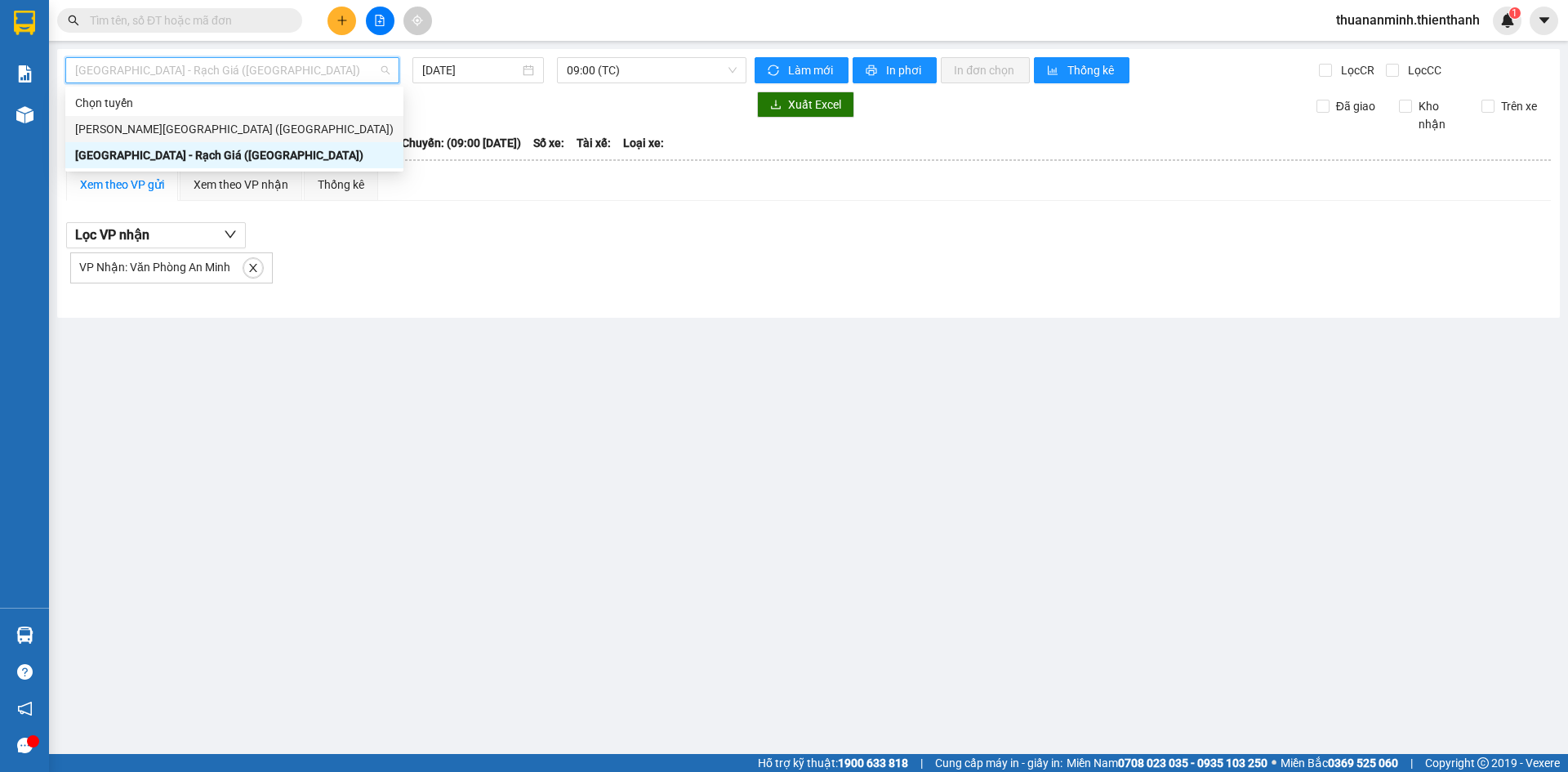
drag, startPoint x: 162, startPoint y: 129, endPoint x: 427, endPoint y: 108, distance: 265.8
click at [164, 129] on div "Rạch Giá - [GEOGRAPHIC_DATA] ([GEOGRAPHIC_DATA])" at bounding box center [234, 129] width 318 height 18
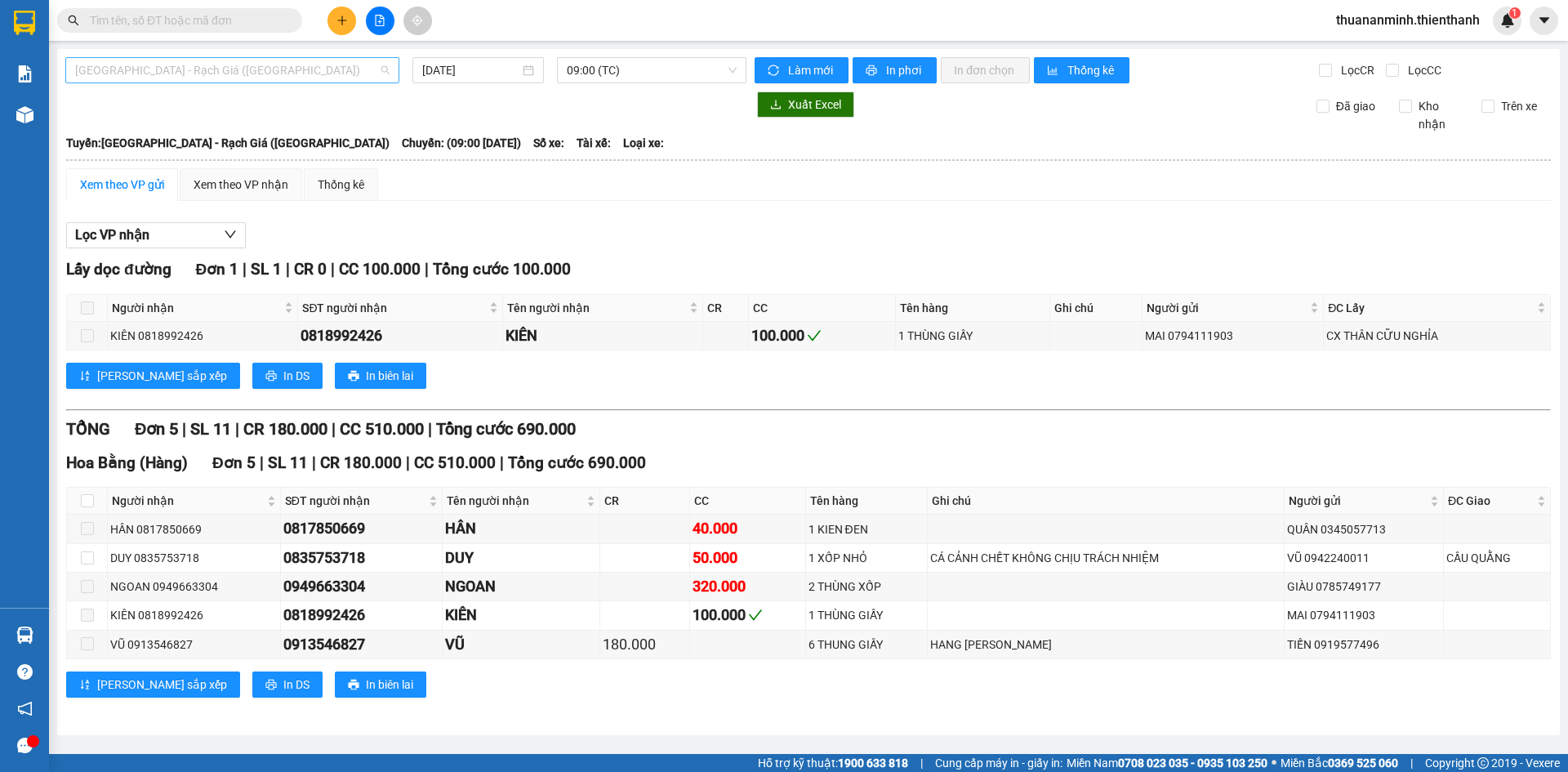
click at [163, 67] on span "[GEOGRAPHIC_DATA] - Rạch Giá ([GEOGRAPHIC_DATA])" at bounding box center [233, 70] width 315 height 24
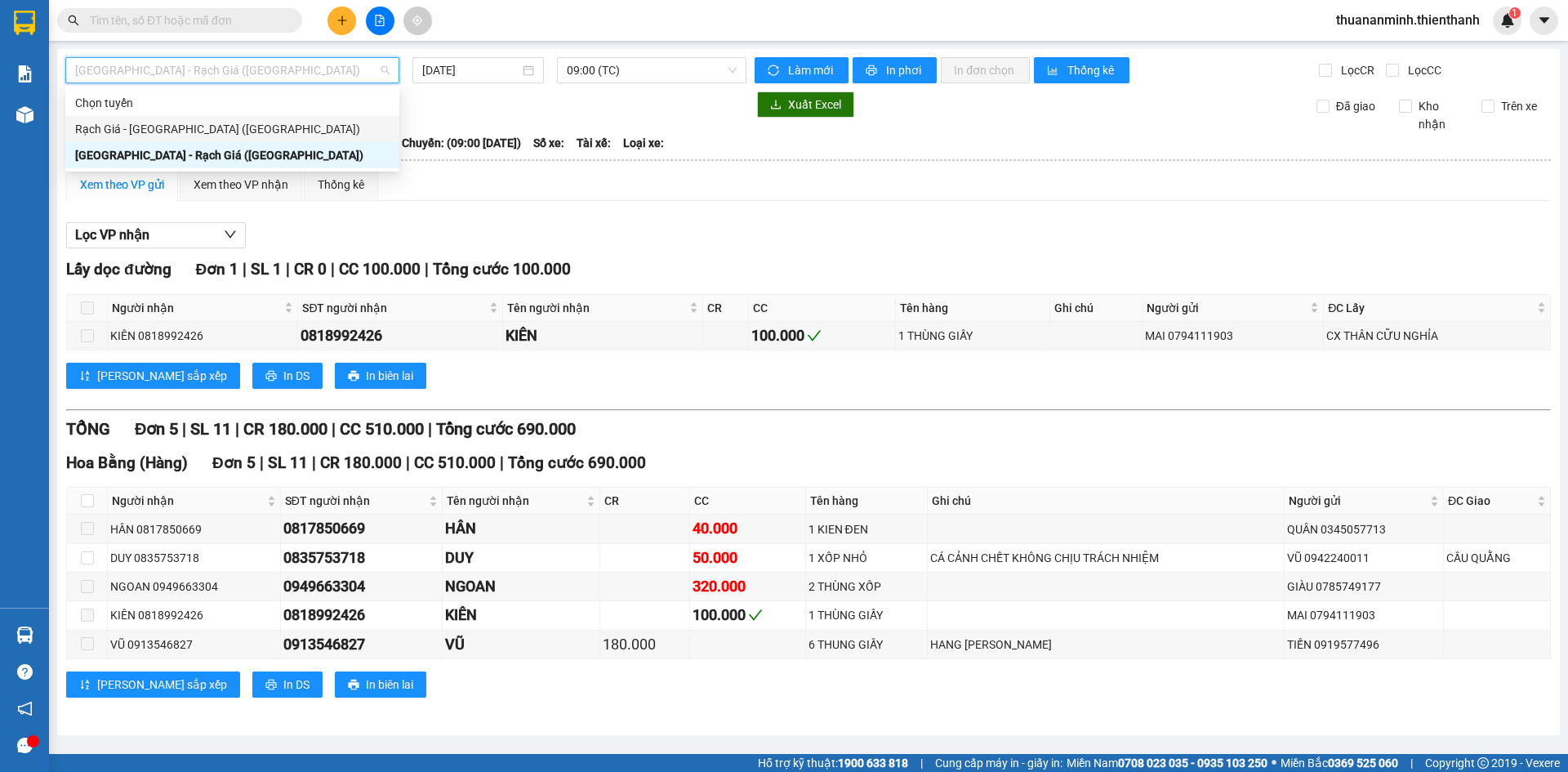
click at [140, 130] on div "Rạch Giá - [GEOGRAPHIC_DATA] ([GEOGRAPHIC_DATA])" at bounding box center [233, 129] width 315 height 18
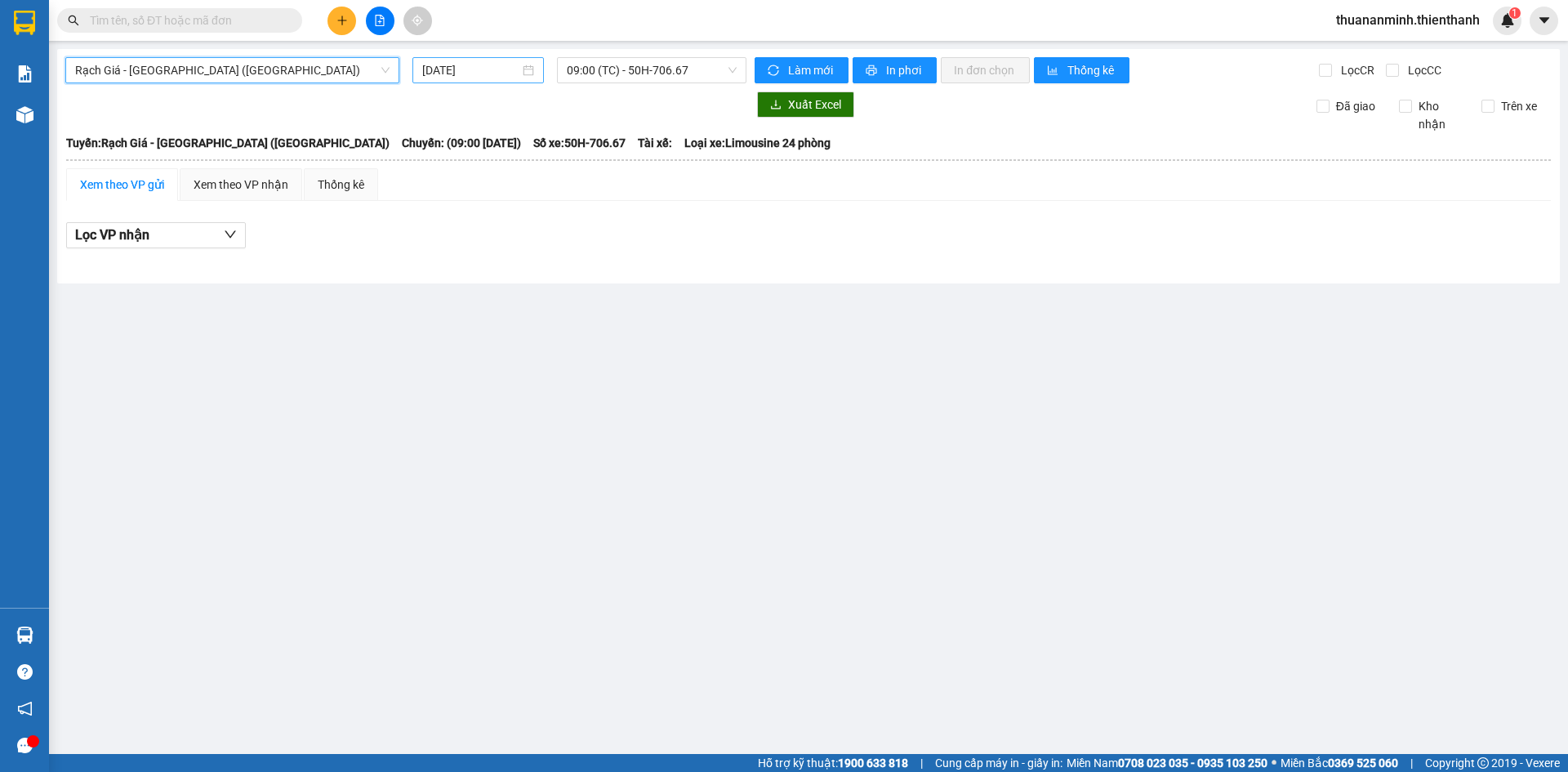
click at [432, 71] on input "[DATE]" at bounding box center [470, 71] width 97 height 18
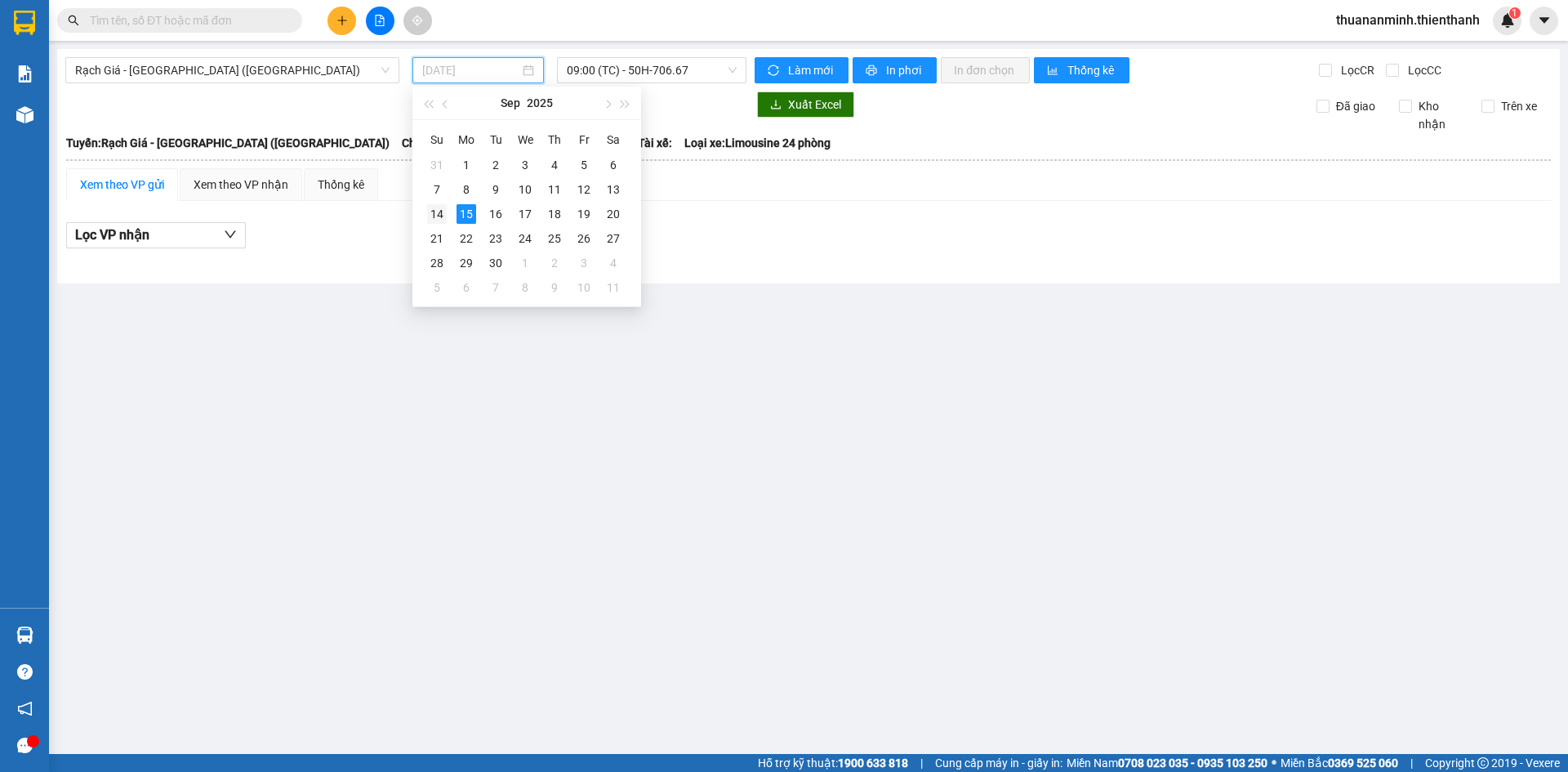
click at [428, 223] on div "14" at bounding box center [437, 214] width 20 height 20
type input "[DATE]"
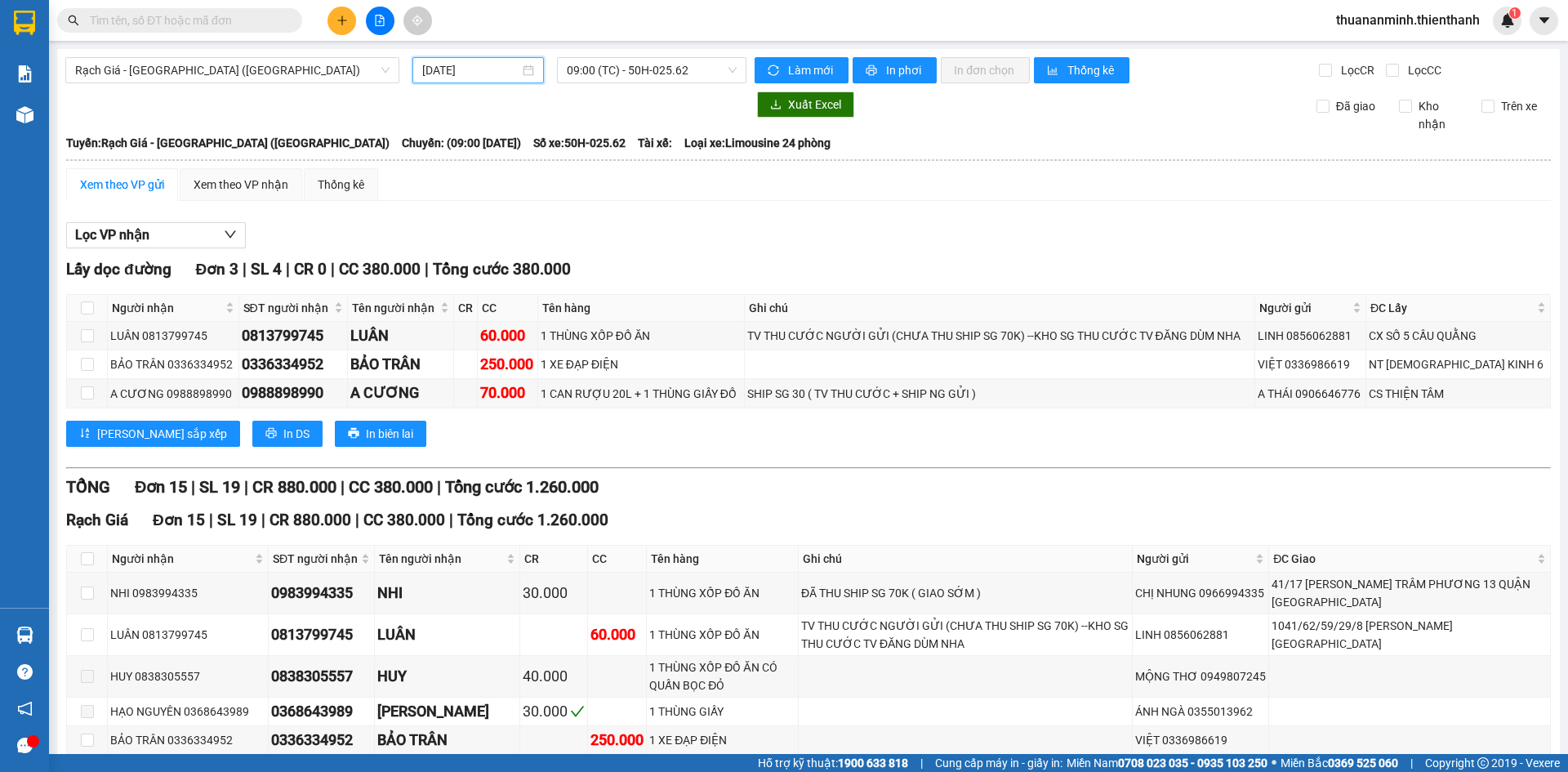
click at [612, 56] on div "Rạch Giá - [GEOGRAPHIC_DATA] ([GEOGRAPHIC_DATA]) [DATE] 09:00 (TC) - 50H-025.62…" at bounding box center [808, 603] width 1503 height 1109
click at [202, 190] on div "Xem theo VP nhận" at bounding box center [241, 185] width 95 height 18
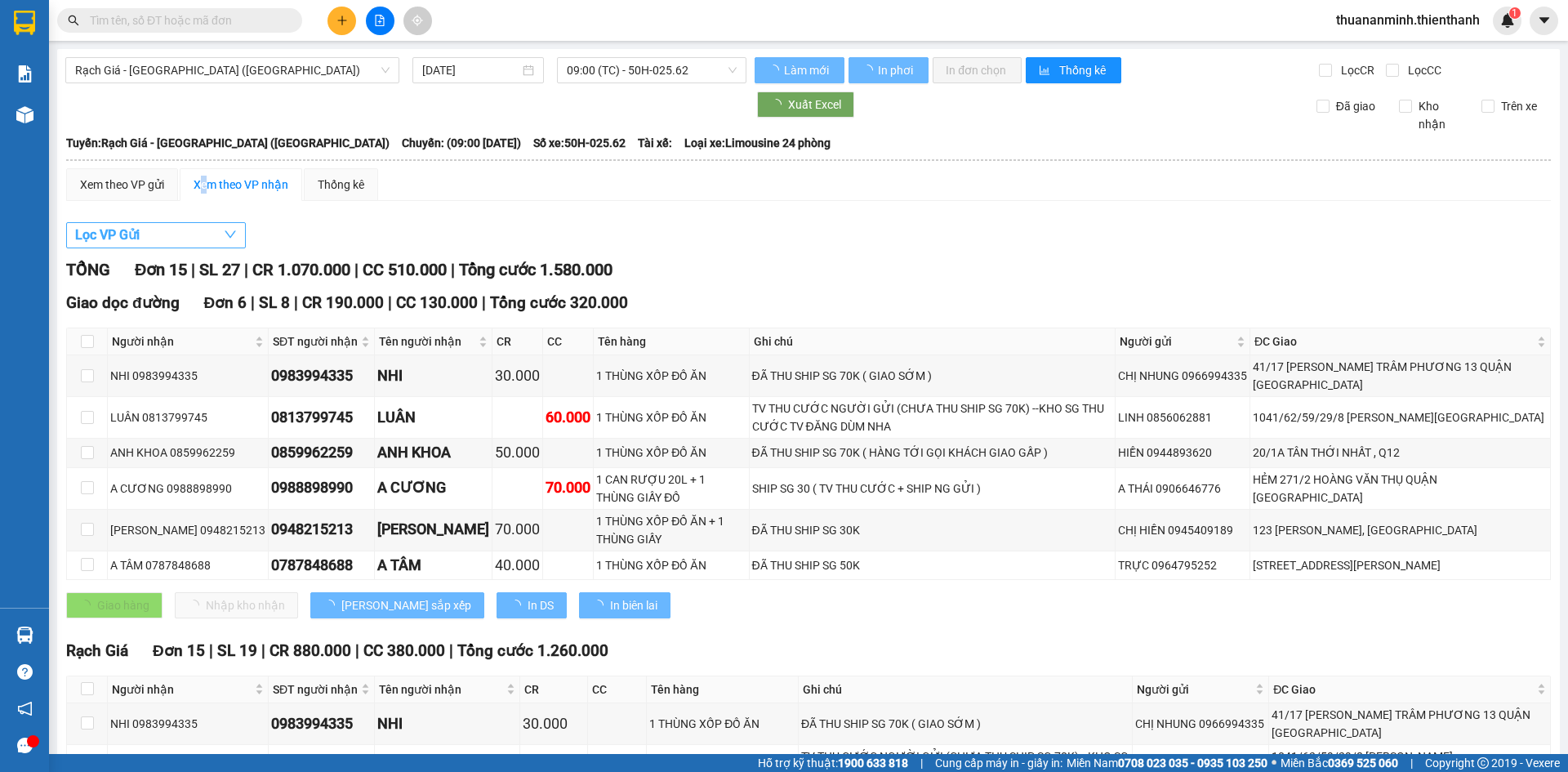
click at [180, 239] on button "Lọc VP Gửi" at bounding box center [156, 235] width 180 height 26
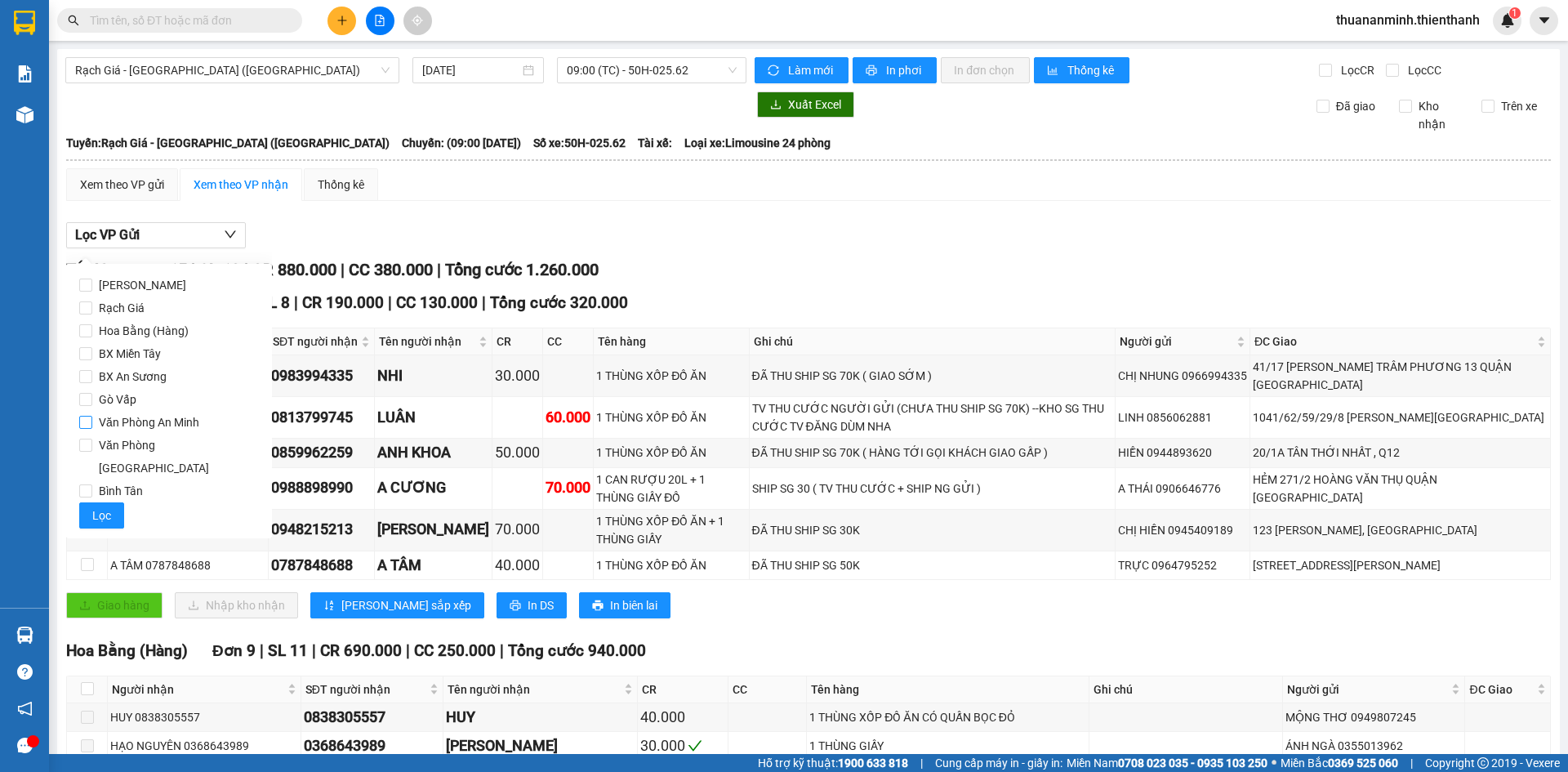
click at [161, 424] on span "Văn Phòng An Minh" at bounding box center [148, 422] width 113 height 23
click at [92, 424] on input "Văn Phòng An Minh" at bounding box center [86, 422] width 13 height 13
checkbox input "true"
click at [91, 502] on button "Lọc" at bounding box center [102, 515] width 45 height 26
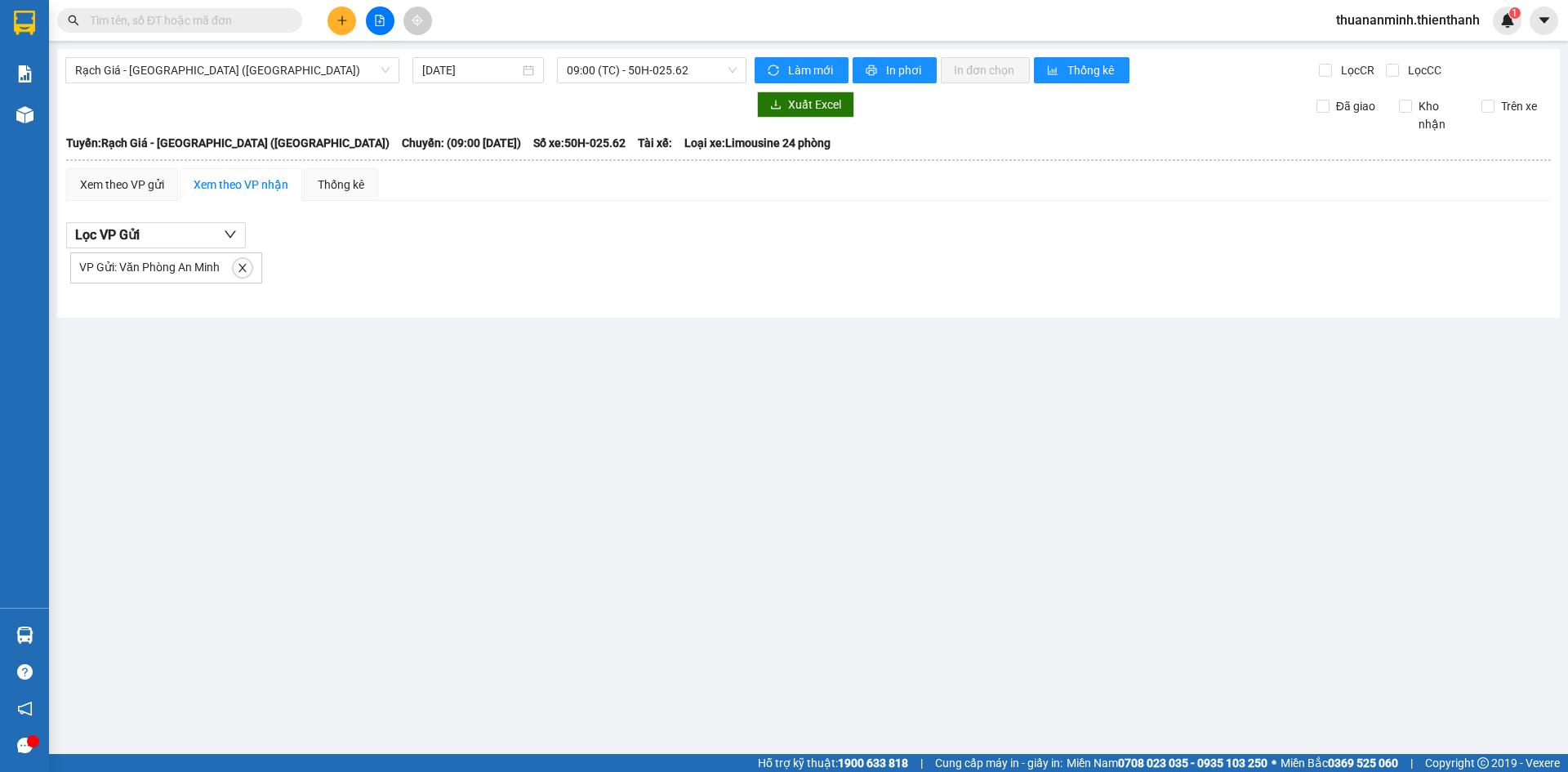
click at [583, 87] on div "Rạch Giá - [GEOGRAPHIC_DATA] ([GEOGRAPHIC_DATA]) [DATE] 09:00 (TC) - 50H-025.62…" at bounding box center [808, 183] width 1503 height 269
click at [617, 72] on span "09:00 (TC) - 50H-025.62" at bounding box center [651, 70] width 170 height 24
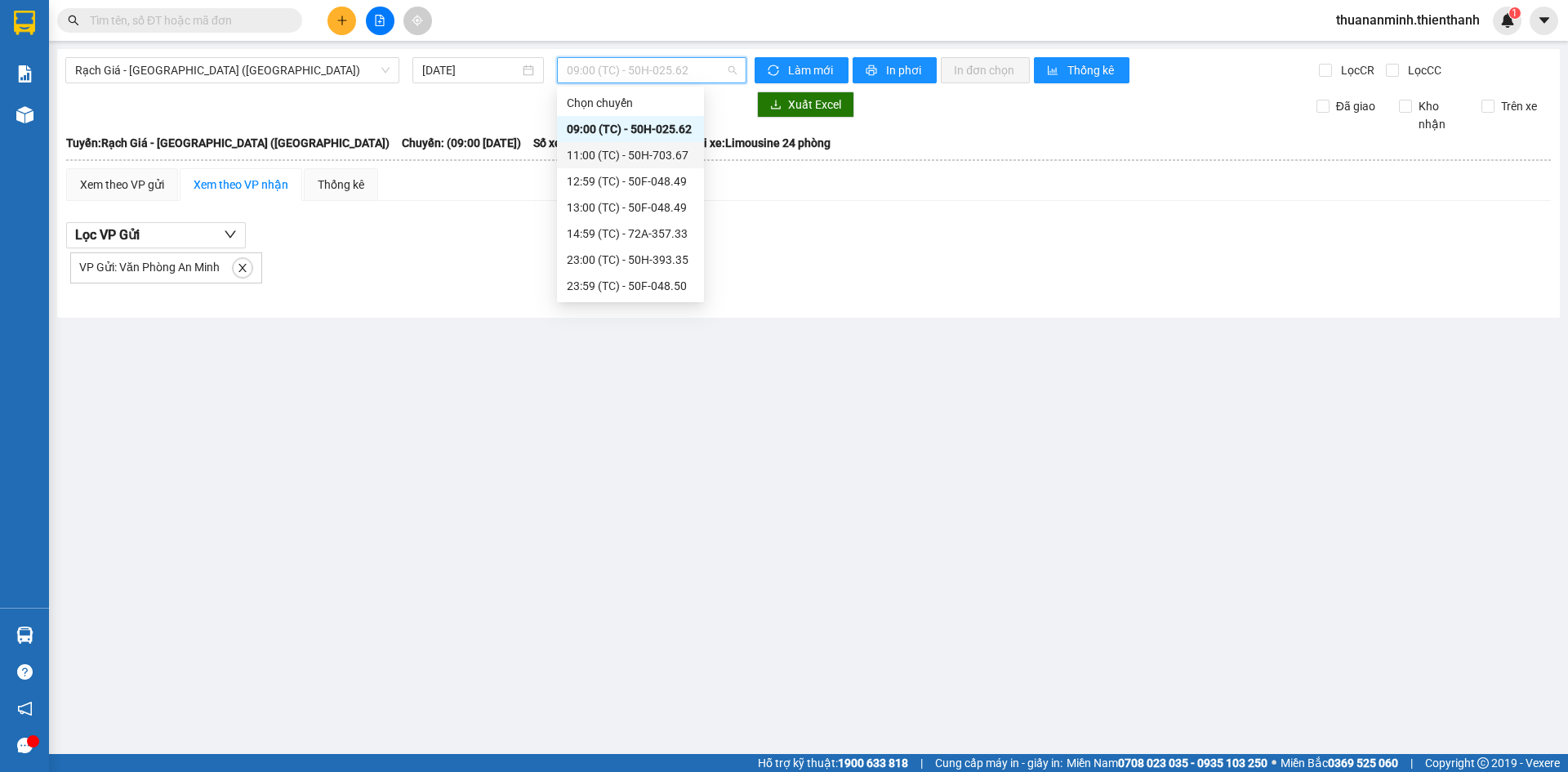
click at [609, 142] on div "11:00 (TC) - 50H-703.67" at bounding box center [631, 155] width 147 height 26
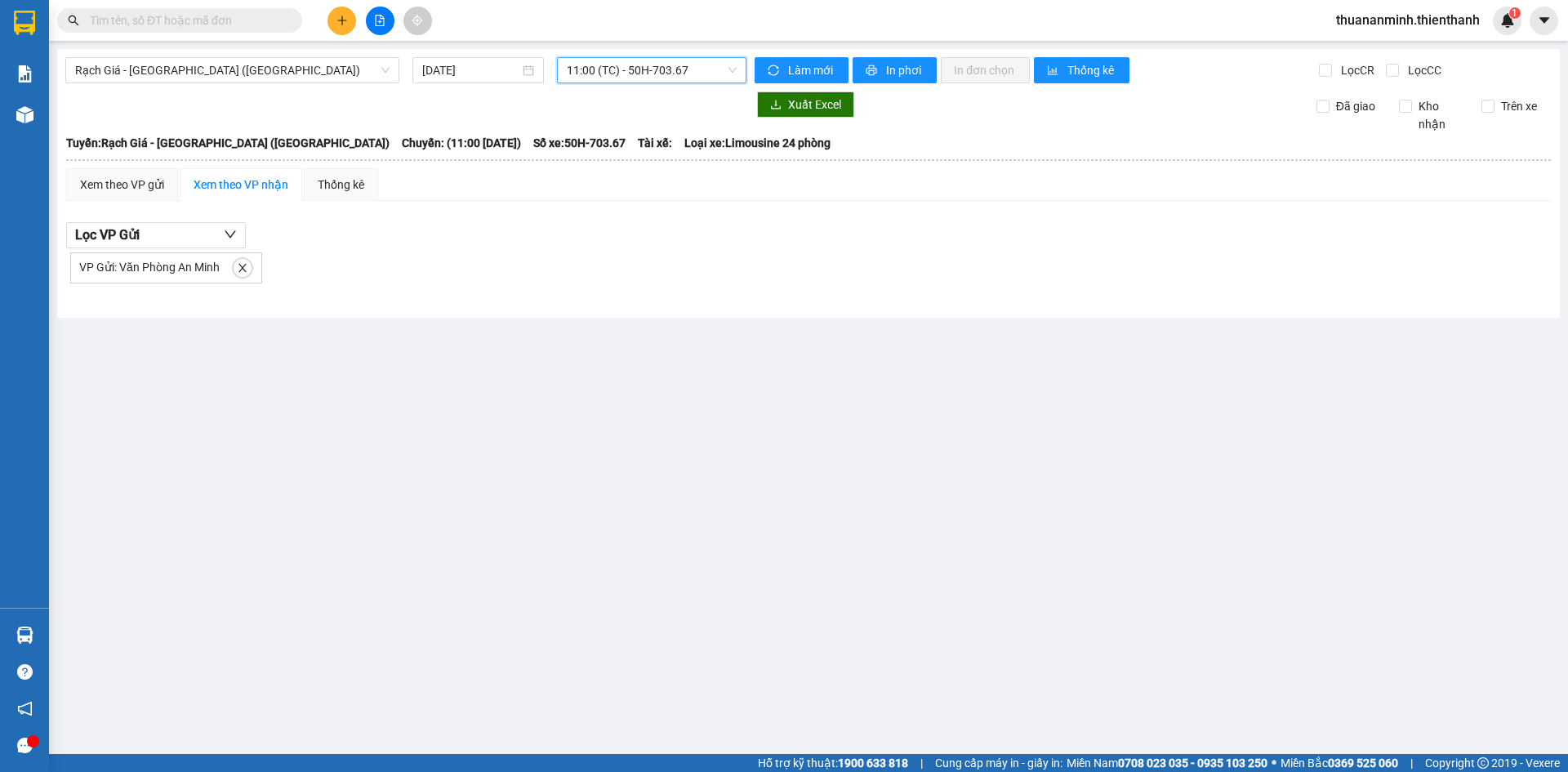
click at [608, 64] on span "11:00 (TC) - 50H-703.67" at bounding box center [651, 70] width 170 height 24
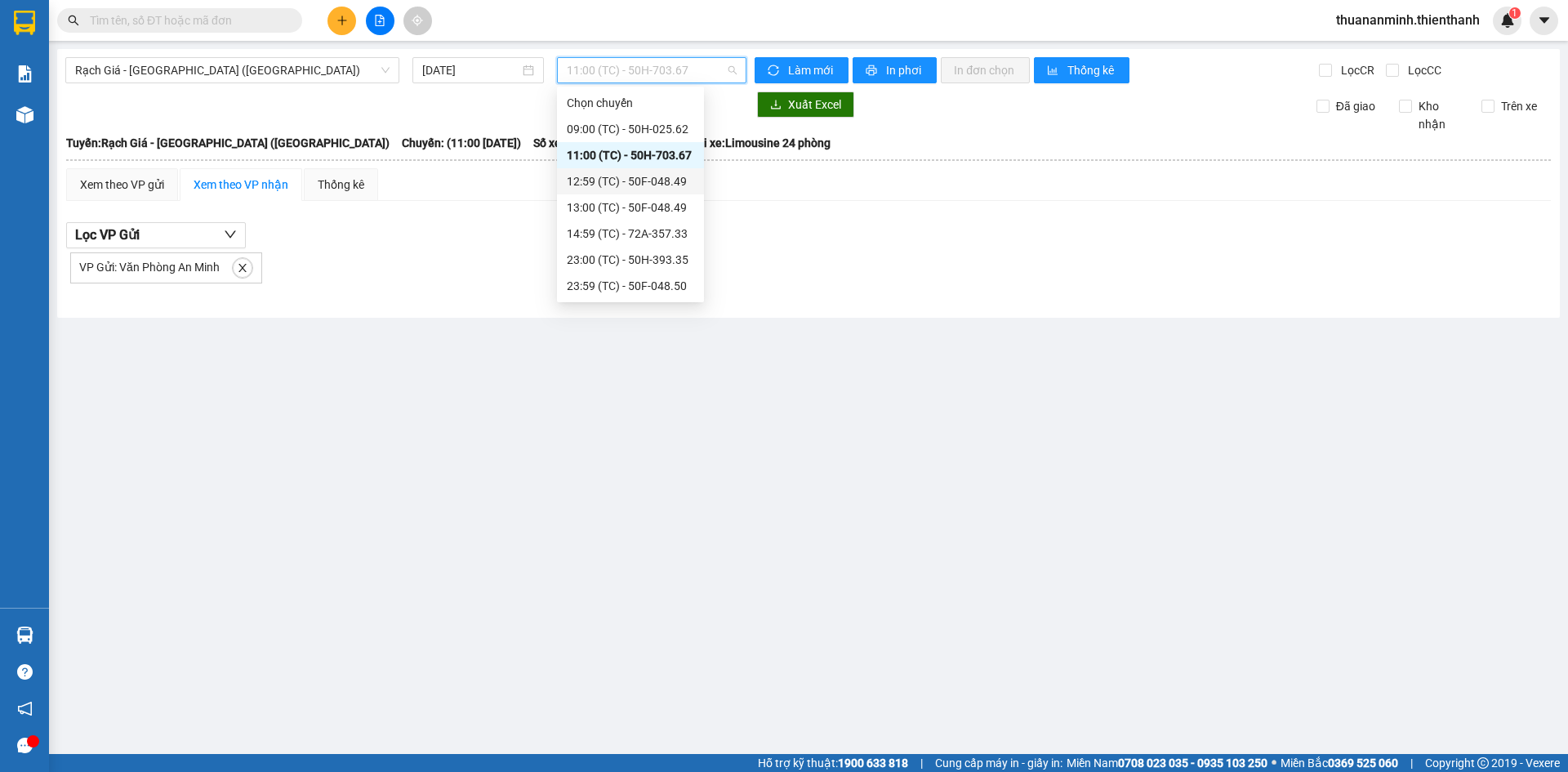
click at [605, 182] on div "12:59 (TC) - 50F-048.49" at bounding box center [630, 181] width 128 height 18
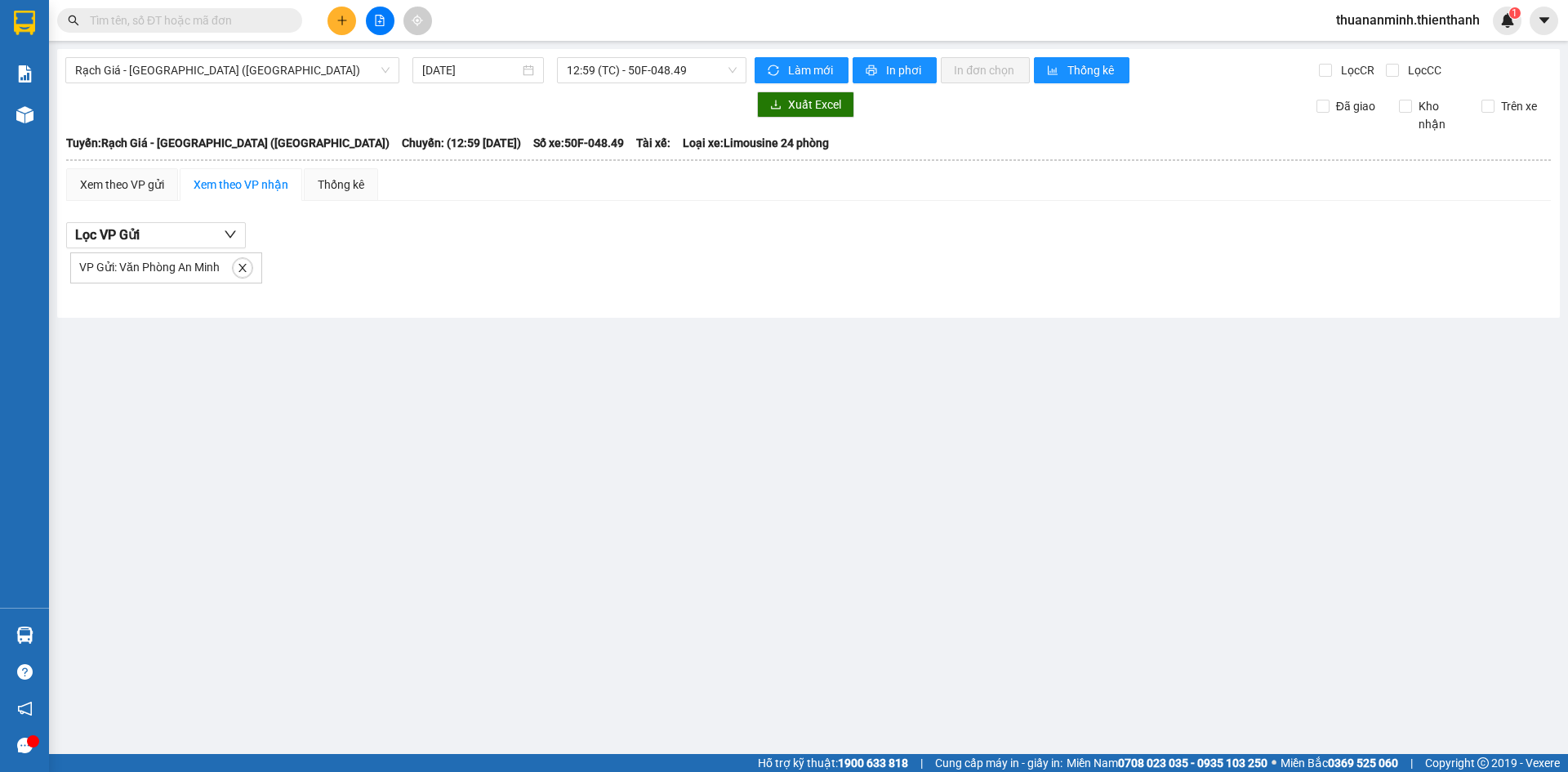
click at [634, 55] on div "Rạch Giá - [GEOGRAPHIC_DATA] ([GEOGRAPHIC_DATA]) [DATE] 12:59 (TC) - 50F-048.49…" at bounding box center [808, 183] width 1503 height 269
click at [626, 71] on span "12:59 (TC) - 50F-048.49" at bounding box center [651, 70] width 170 height 24
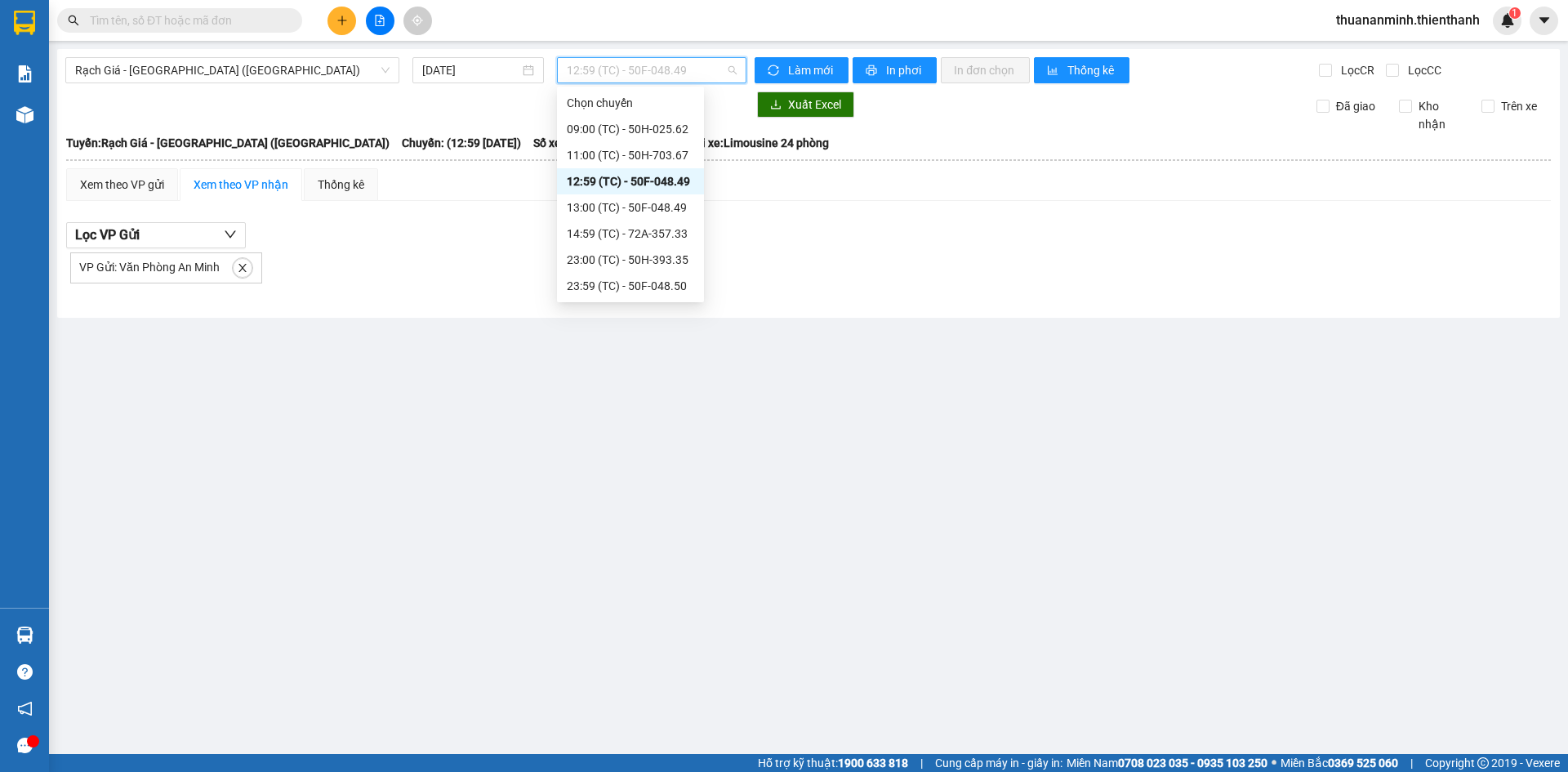
click at [600, 200] on div "13:00 (TC) - 50F-048.49" at bounding box center [630, 207] width 128 height 18
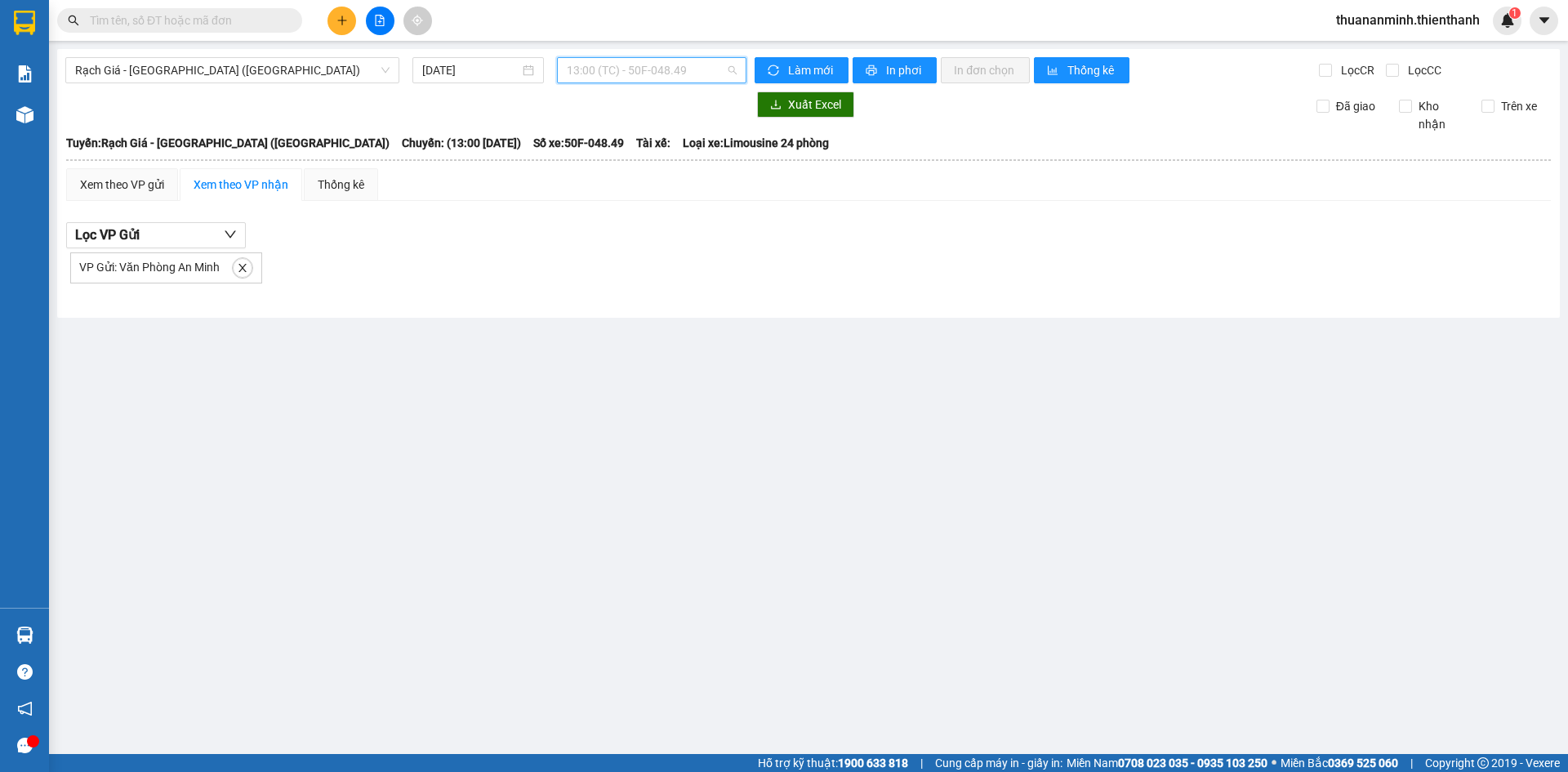
click at [611, 80] on span "13:00 (TC) - 50F-048.49" at bounding box center [651, 70] width 170 height 24
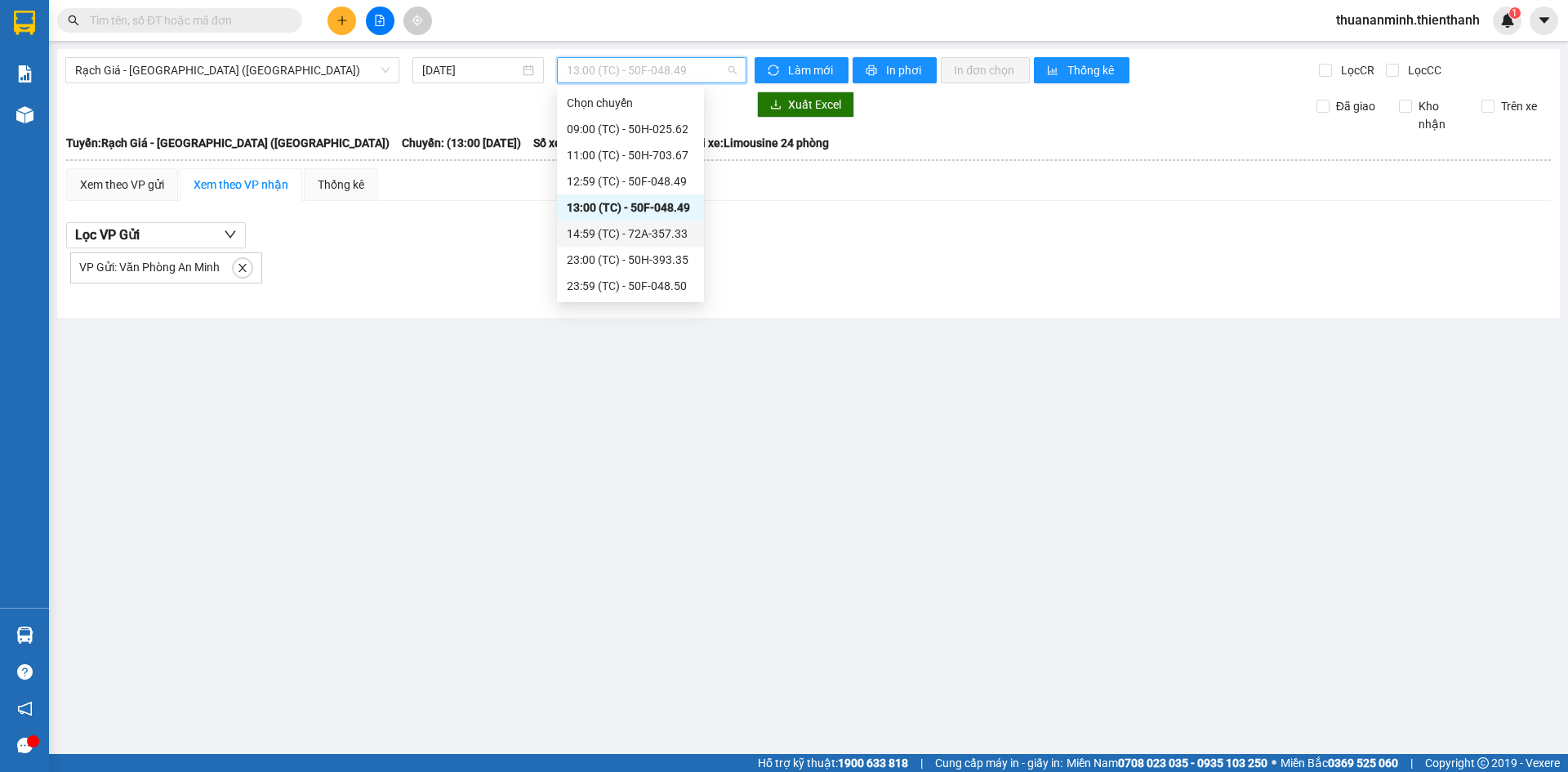
click at [612, 232] on div "14:59 (TC) - 72A-357.33" at bounding box center [630, 234] width 128 height 18
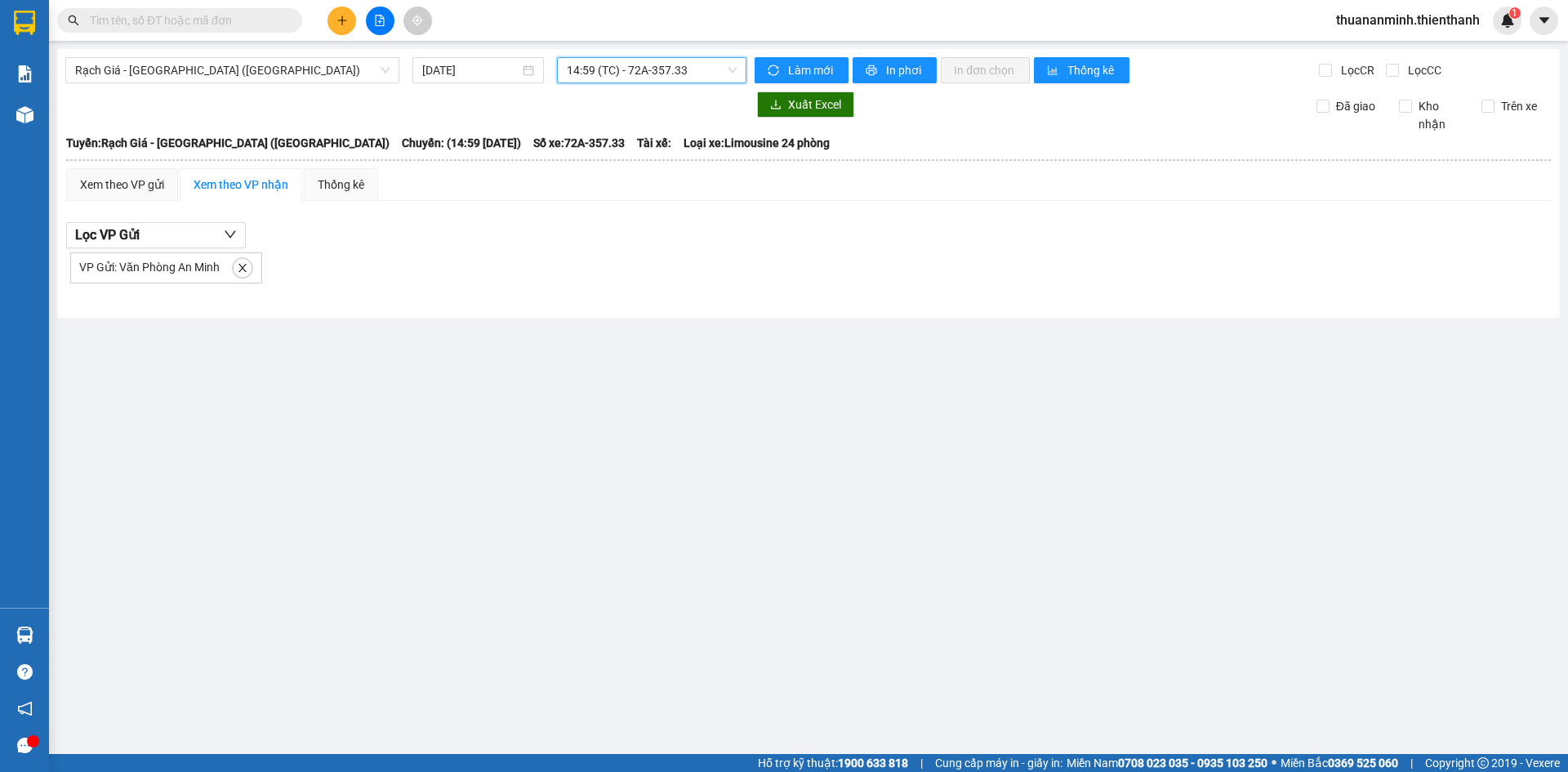
click at [609, 76] on span "14:59 (TC) - 72A-357.33" at bounding box center [651, 70] width 170 height 24
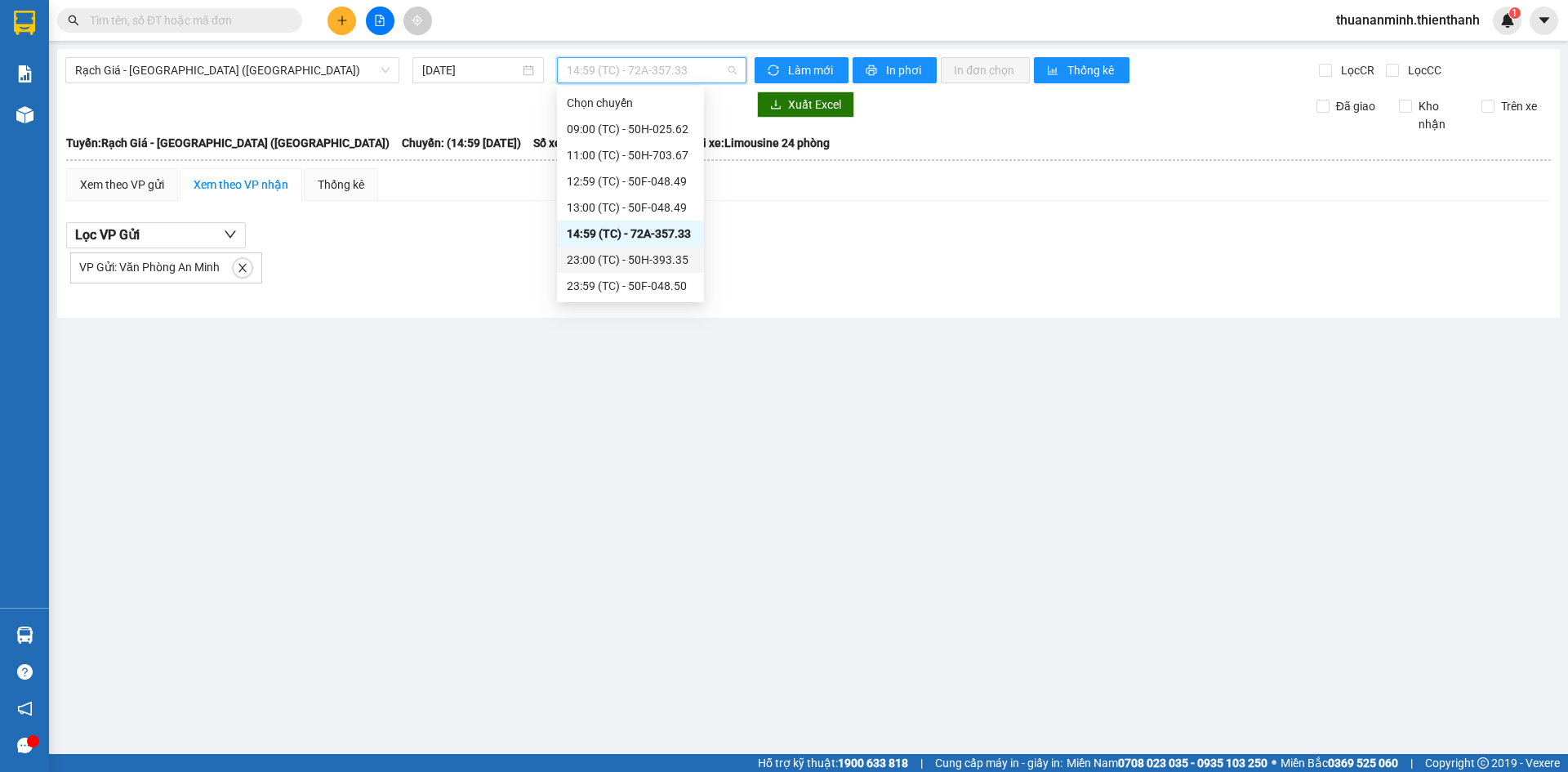
click at [622, 270] on div "23:00 (TC) - 50H-393.35" at bounding box center [631, 260] width 147 height 26
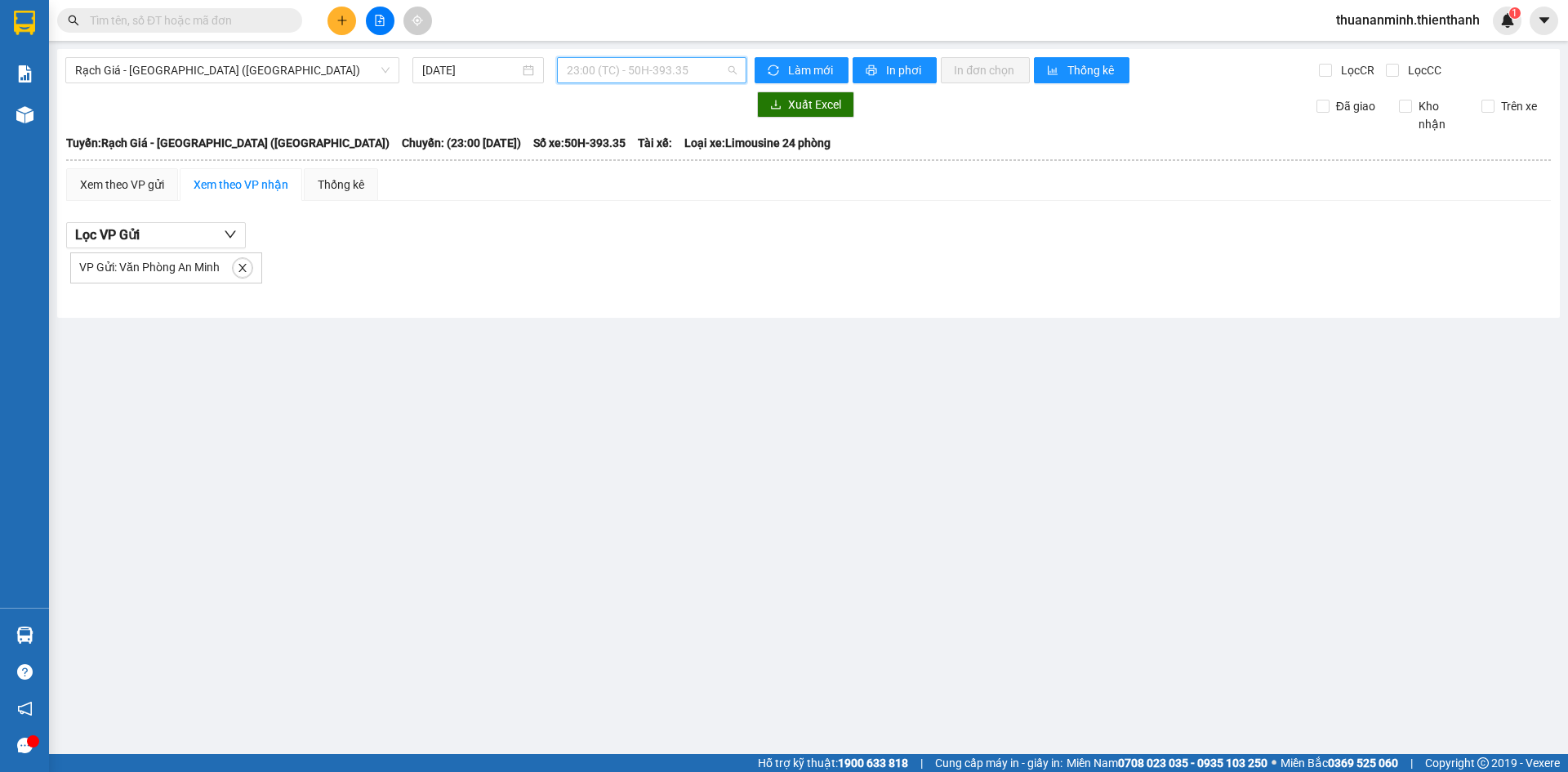
click at [622, 72] on span "23:00 (TC) - 50H-393.35" at bounding box center [651, 70] width 170 height 24
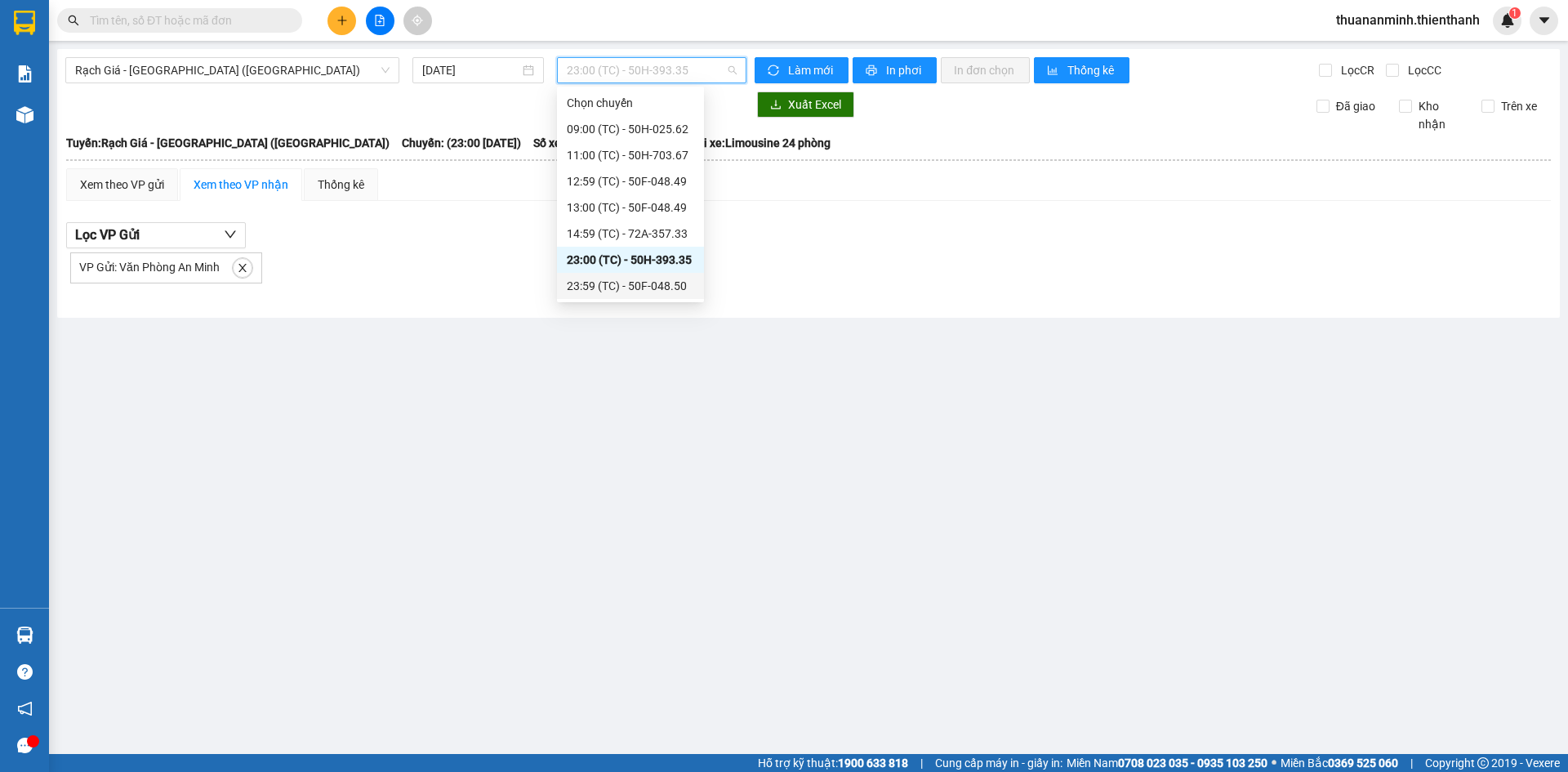
click at [603, 284] on div "23:59 (TC) - 50F-048.50" at bounding box center [630, 286] width 128 height 18
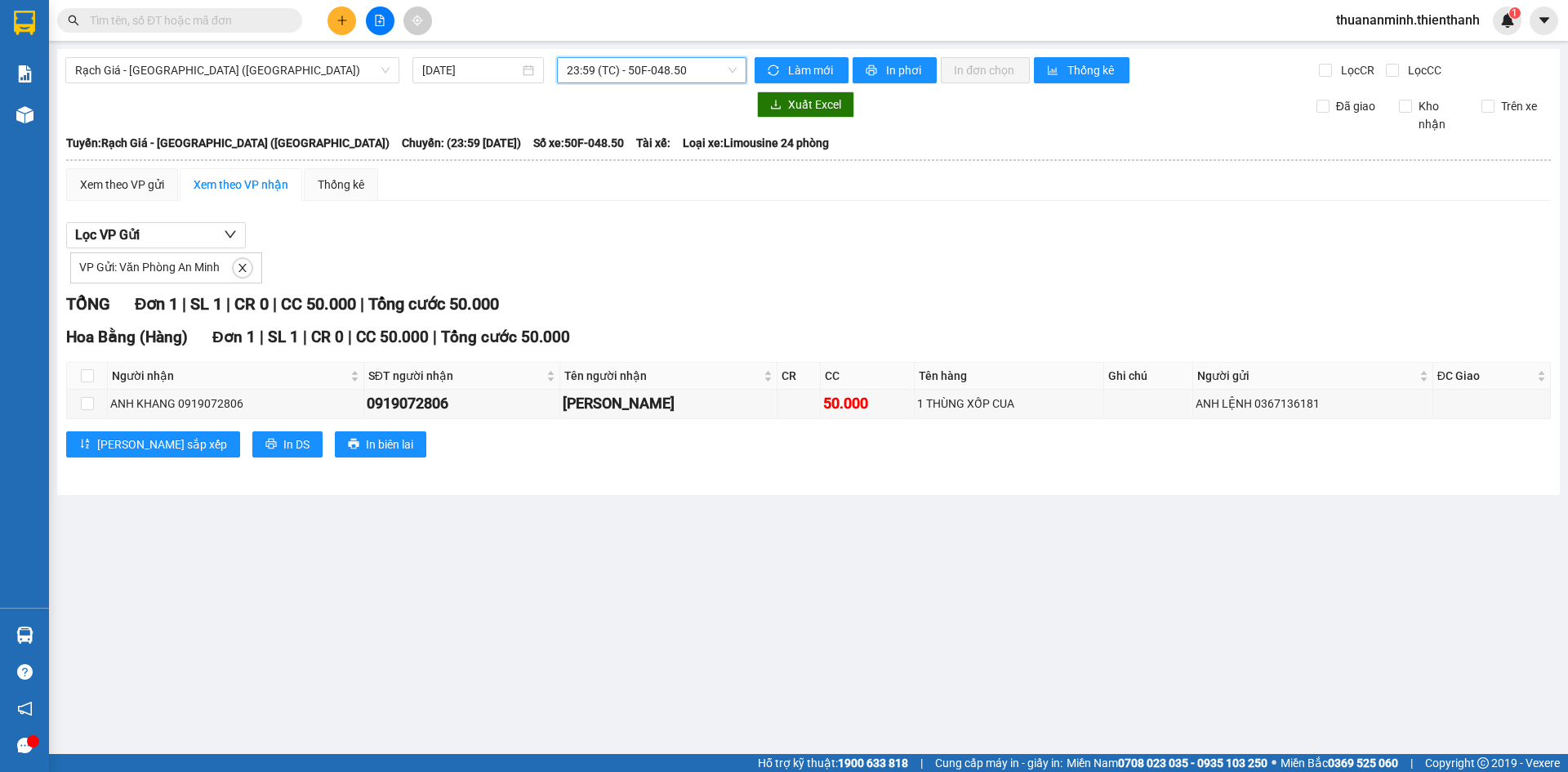
click at [836, 281] on div "VP Gửi: Văn Phòng An Minh" at bounding box center [808, 265] width 1485 height 35
drag, startPoint x: 708, startPoint y: 296, endPoint x: 717, endPoint y: 108, distance: 188.2
click at [710, 292] on div "TỔNG Đơn 1 | SL 1 | CR 0 | CC 50.000 | Tổng cước 50.000" at bounding box center [808, 304] width 1485 height 25
